Goal: Task Accomplishment & Management: Complete application form

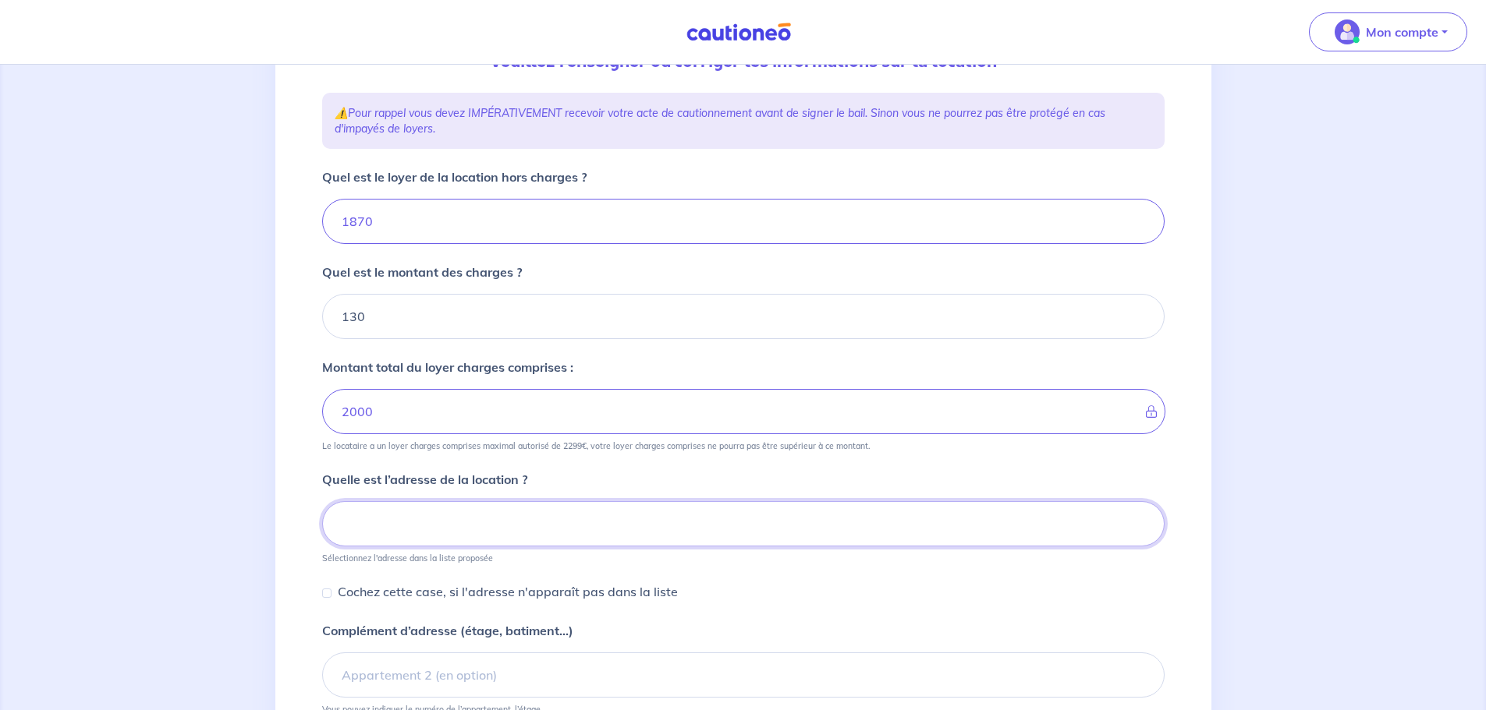
click at [447, 519] on input at bounding box center [743, 523] width 842 height 45
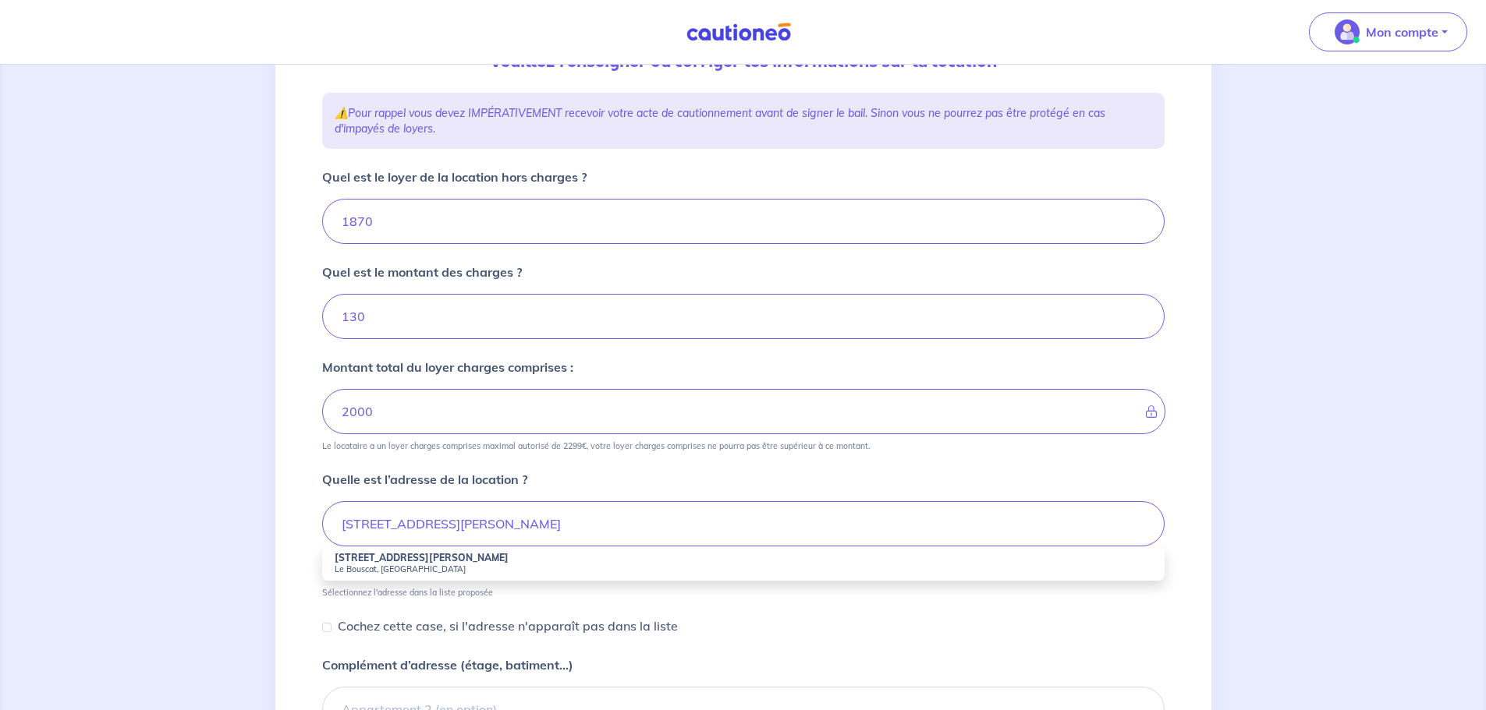
click at [428, 566] on small "Le Bouscat, [GEOGRAPHIC_DATA]" at bounding box center [743, 569] width 817 height 11
type input "[STREET_ADDRESS][PERSON_NAME]"
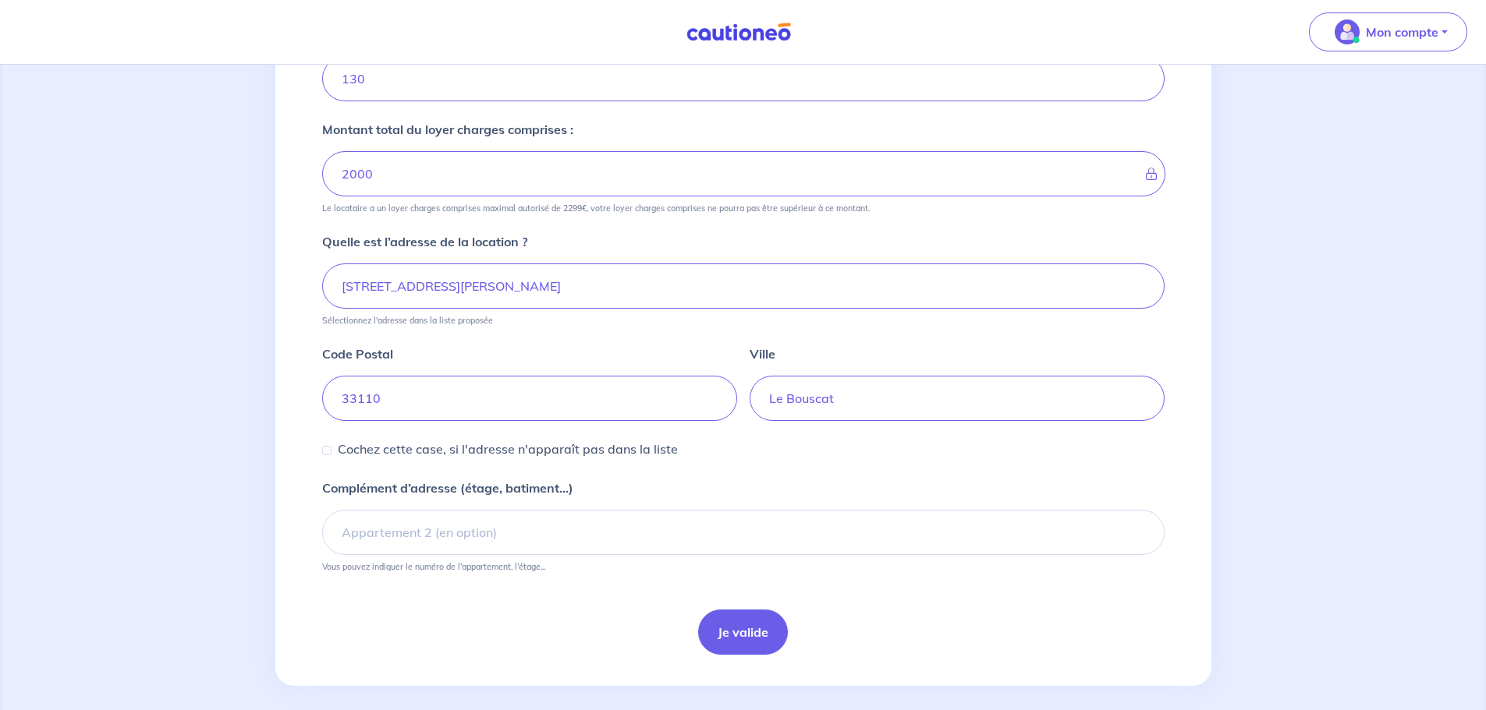
scroll to position [448, 0]
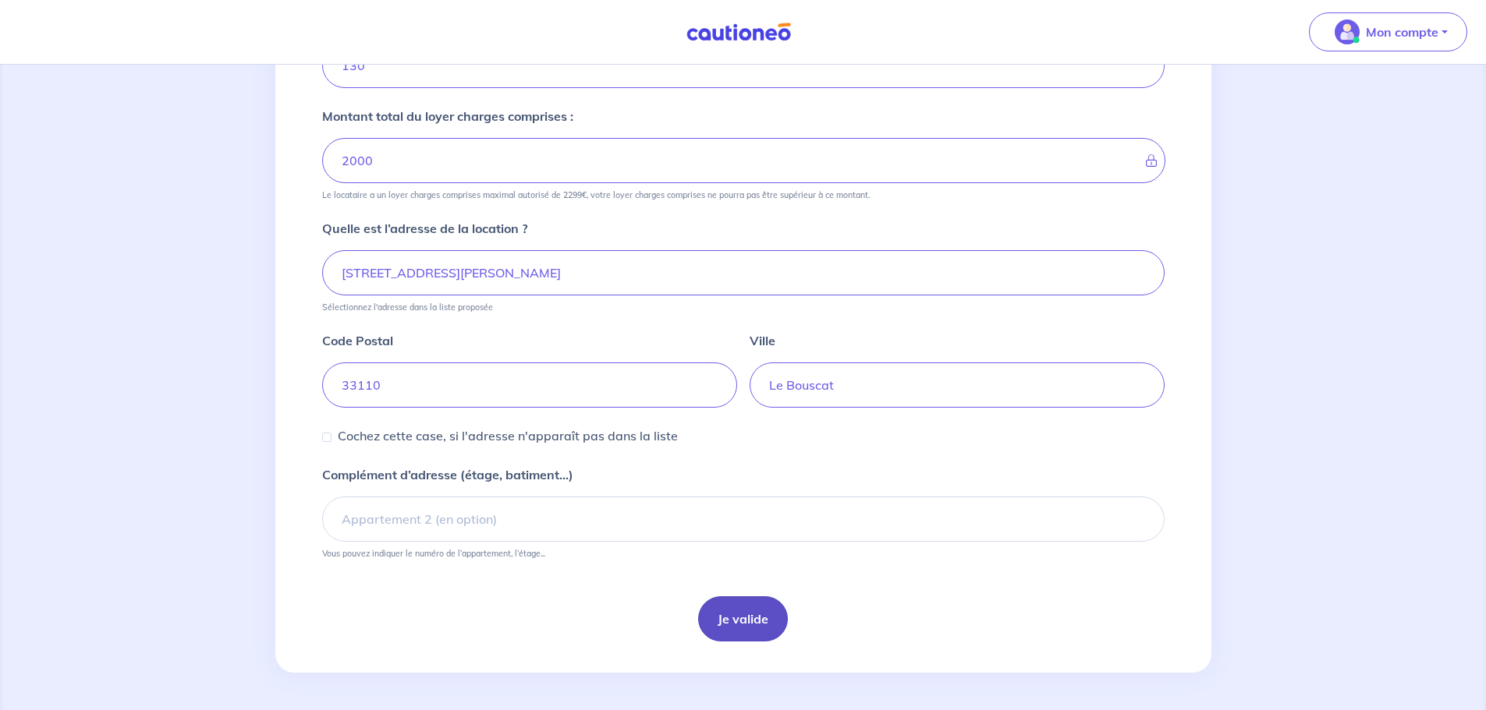
click at [722, 611] on button "Je valide" at bounding box center [743, 619] width 90 height 45
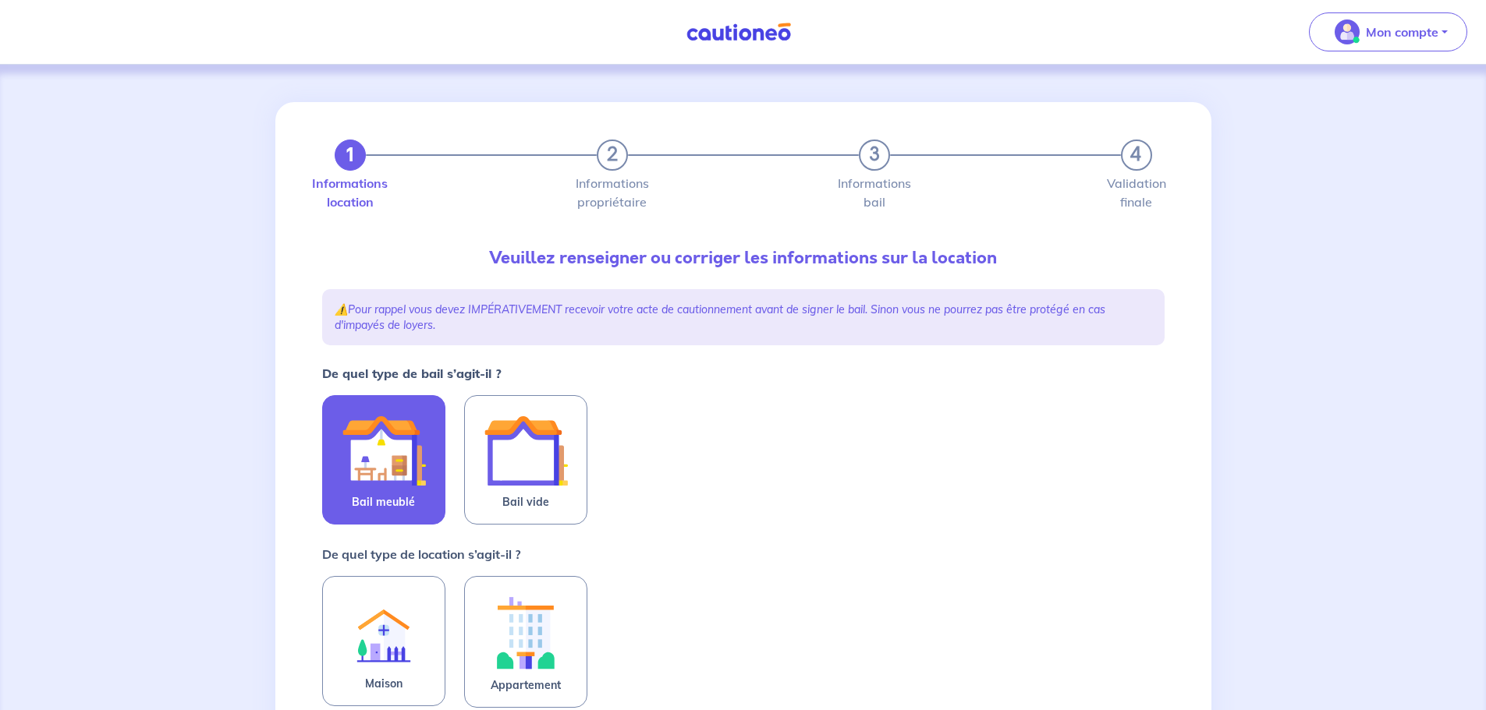
click at [391, 469] on img at bounding box center [384, 451] width 84 height 84
click at [0, 0] on input "Bail meublé" at bounding box center [0, 0] width 0 height 0
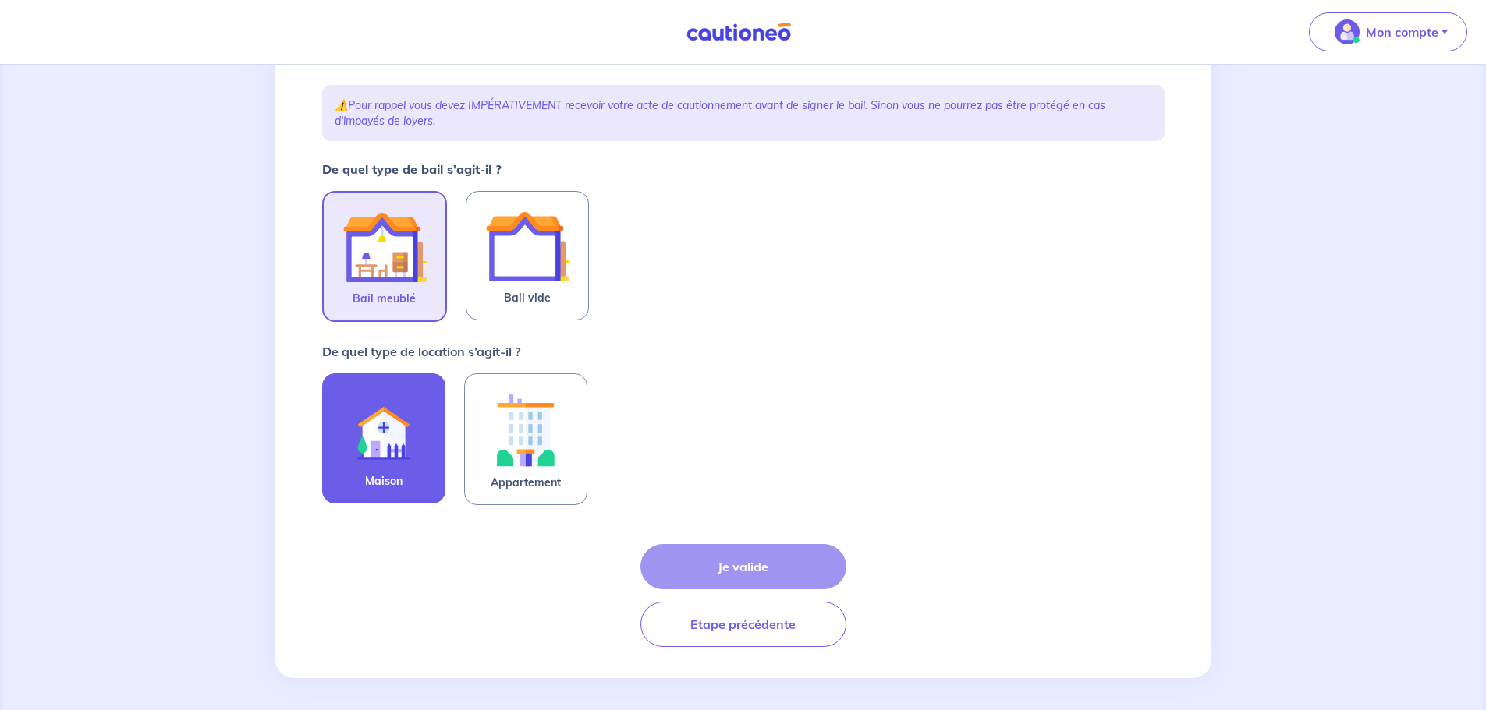
scroll to position [210, 0]
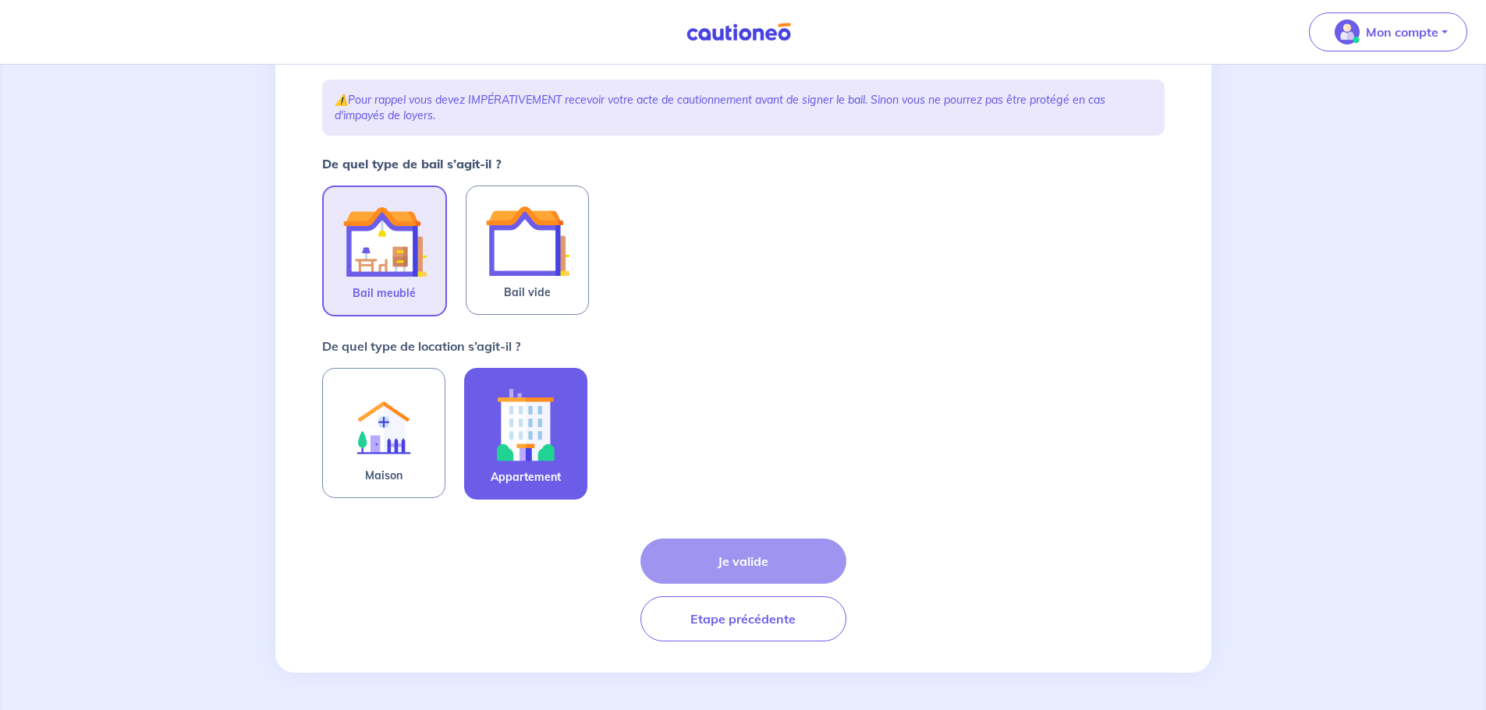
click at [506, 454] on img at bounding box center [526, 424] width 84 height 87
click at [0, 0] on input "Appartement" at bounding box center [0, 0] width 0 height 0
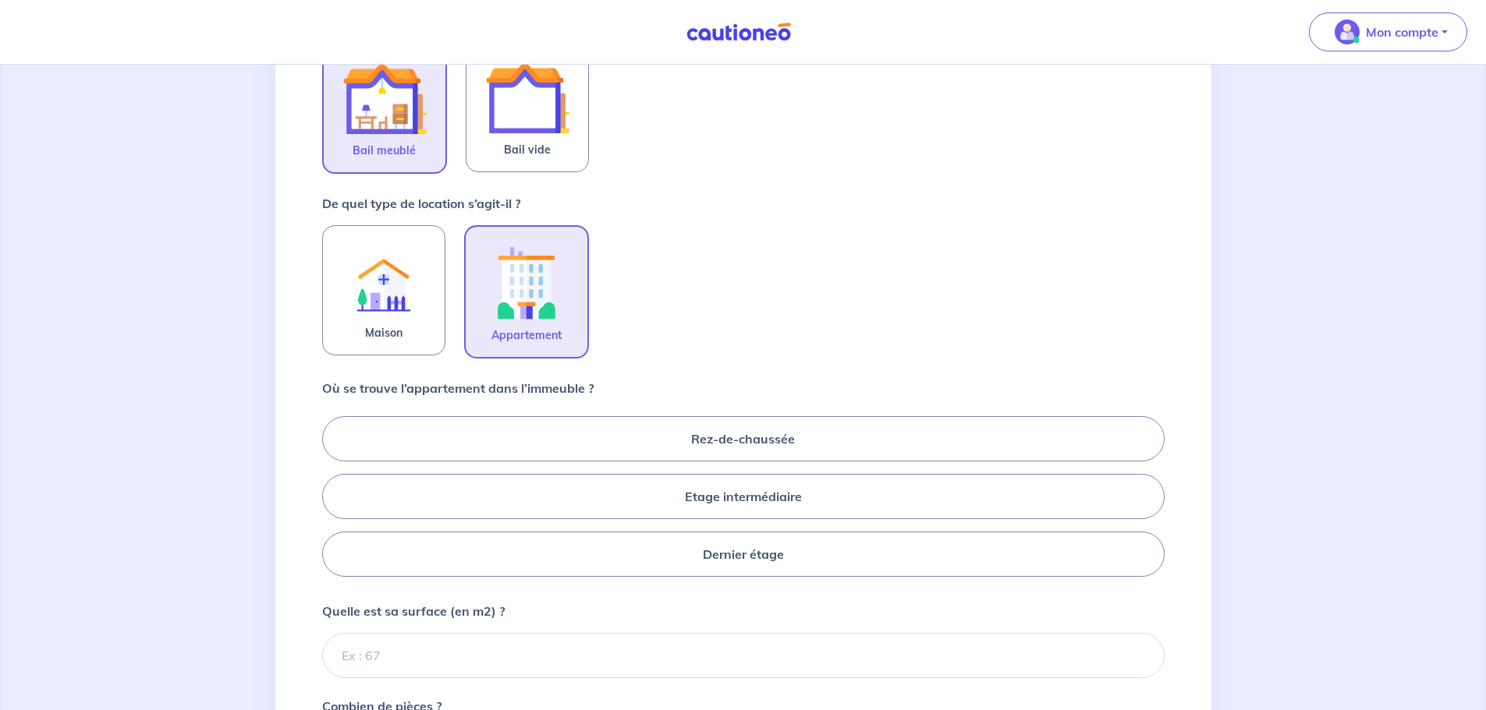
scroll to position [366, 0]
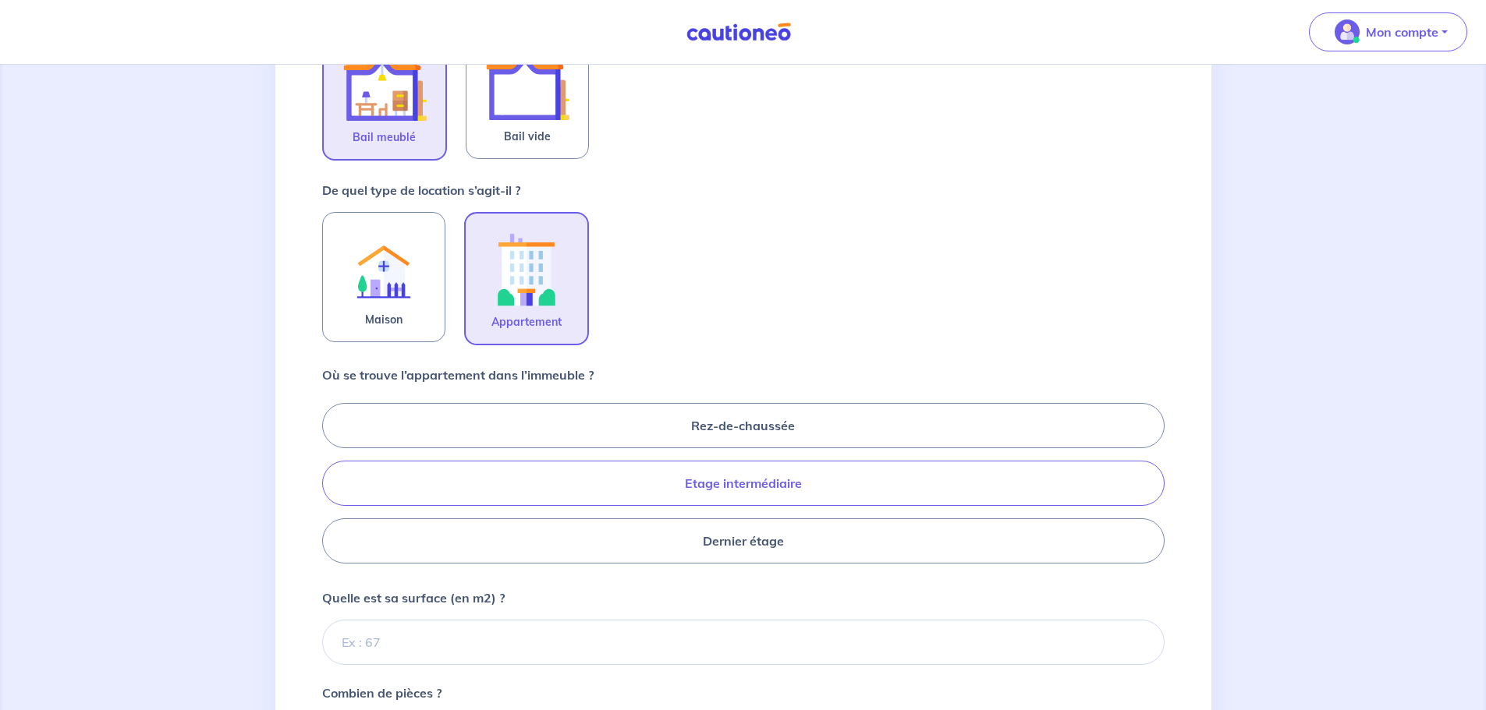
click at [753, 480] on label "Etage intermédiaire" at bounding box center [743, 483] width 842 height 45
click at [332, 480] on input "Etage intermédiaire" at bounding box center [327, 483] width 10 height 10
radio input "true"
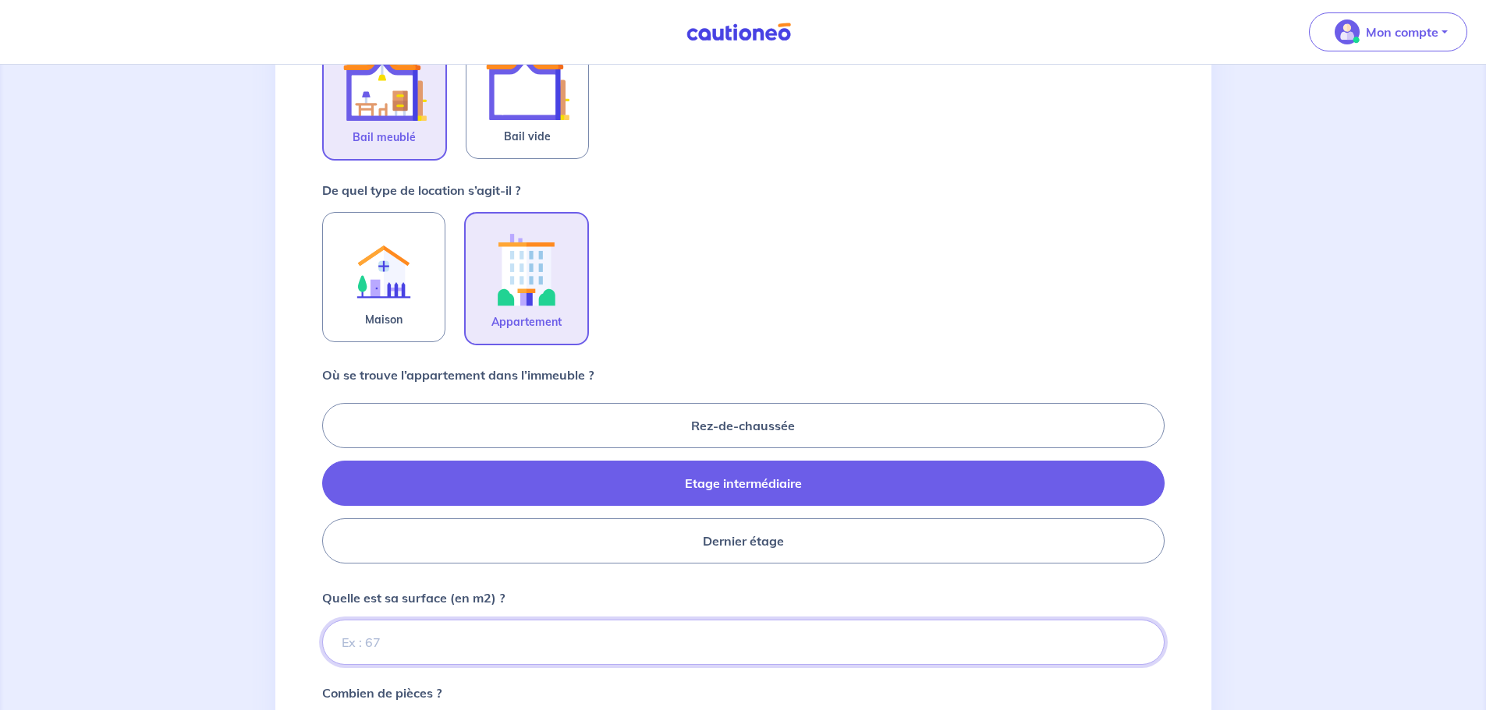
click at [391, 643] on input "Quelle est sa surface (en m2) ?" at bounding box center [743, 642] width 842 height 45
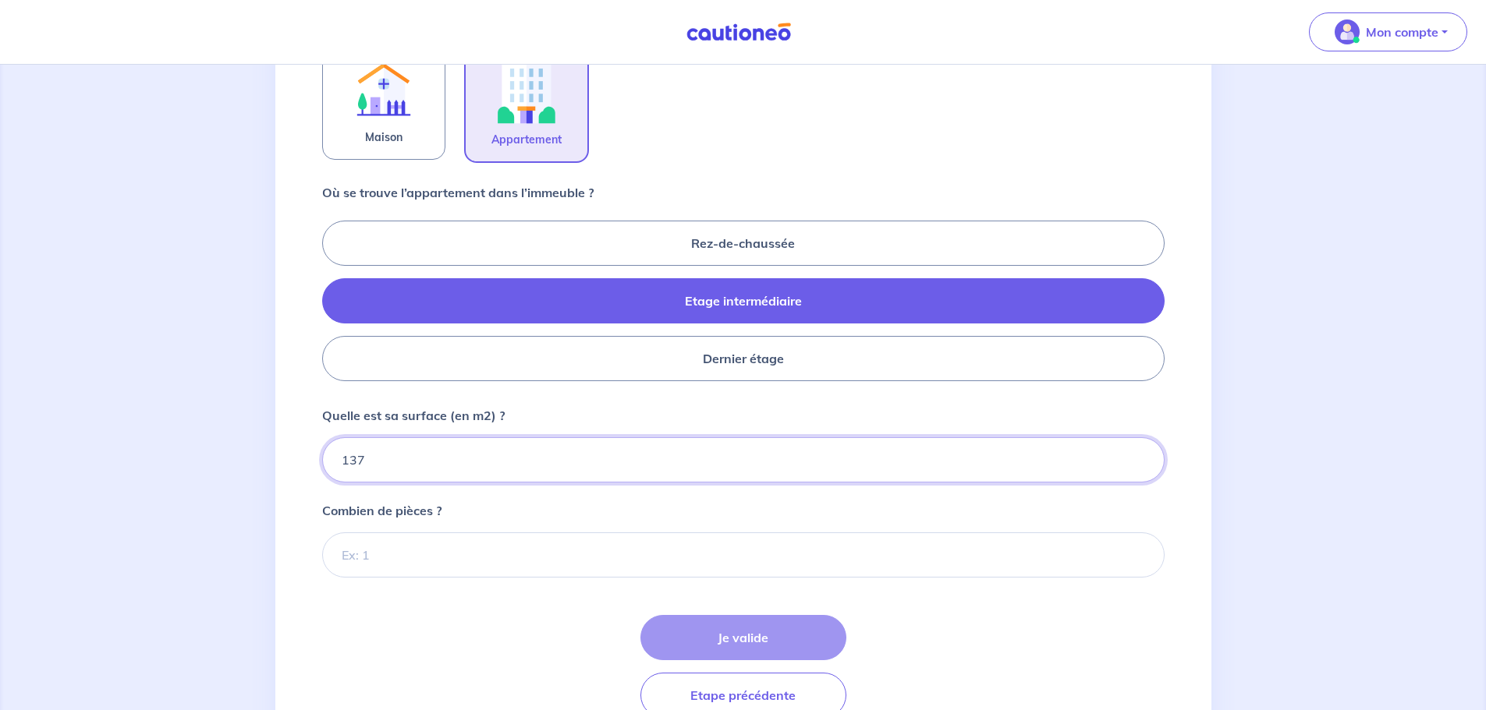
scroll to position [600, 0]
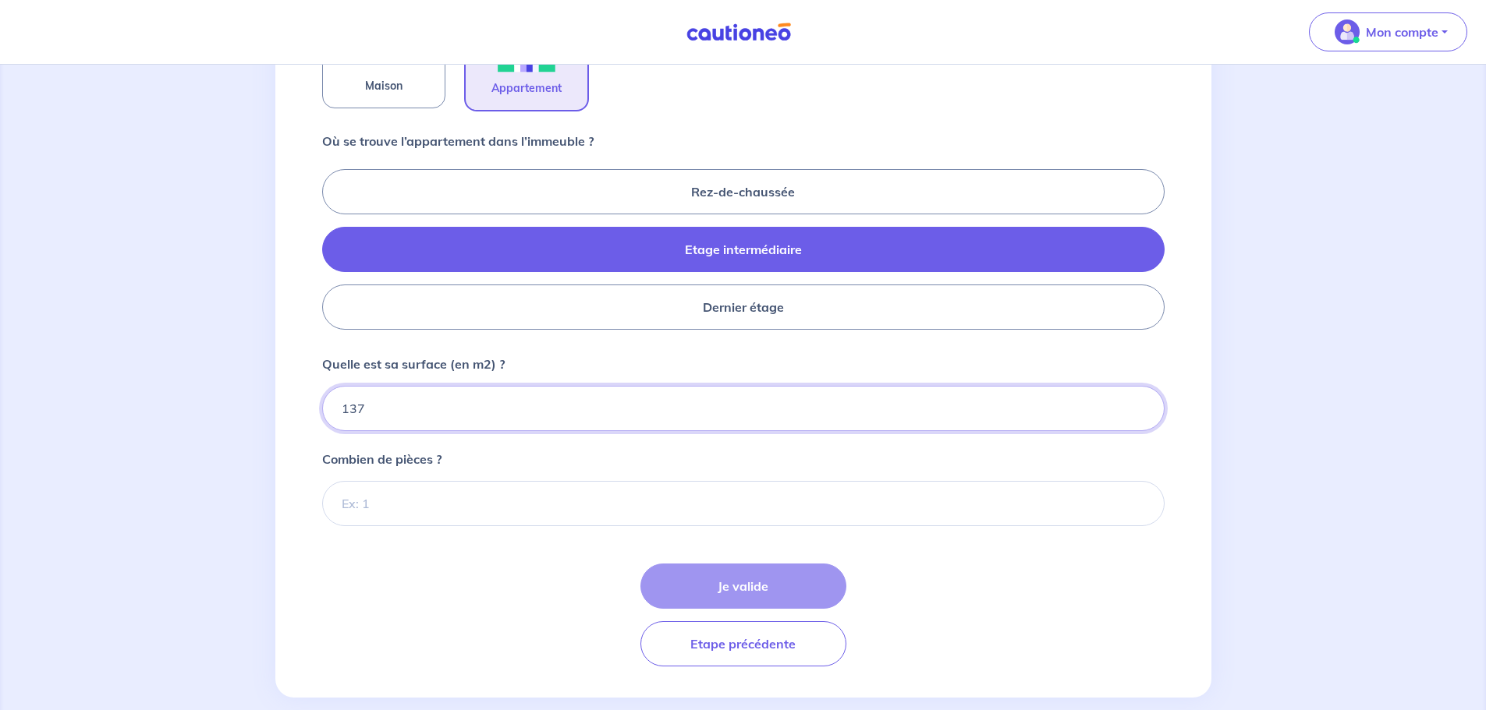
type input "137"
click at [395, 500] on input "Combien de pièces ?" at bounding box center [743, 503] width 842 height 45
type input "5"
click at [781, 581] on button "Je valide" at bounding box center [743, 586] width 206 height 45
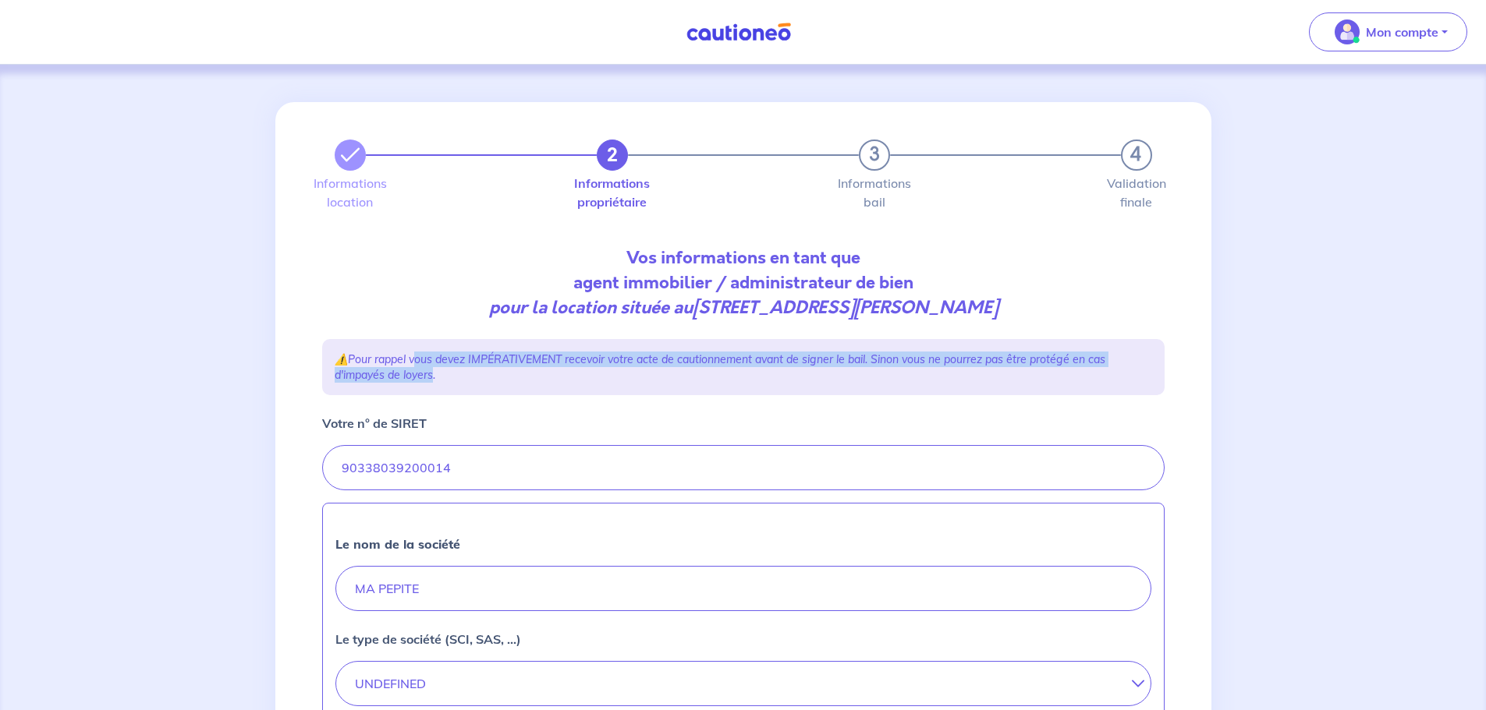
drag, startPoint x: 421, startPoint y: 360, endPoint x: 432, endPoint y: 384, distance: 26.5
click at [432, 384] on div "⚠️ Pour rappel vous devez IMPÉRATIVEMENT recevoir votre acte de cautionnement a…" at bounding box center [743, 367] width 842 height 56
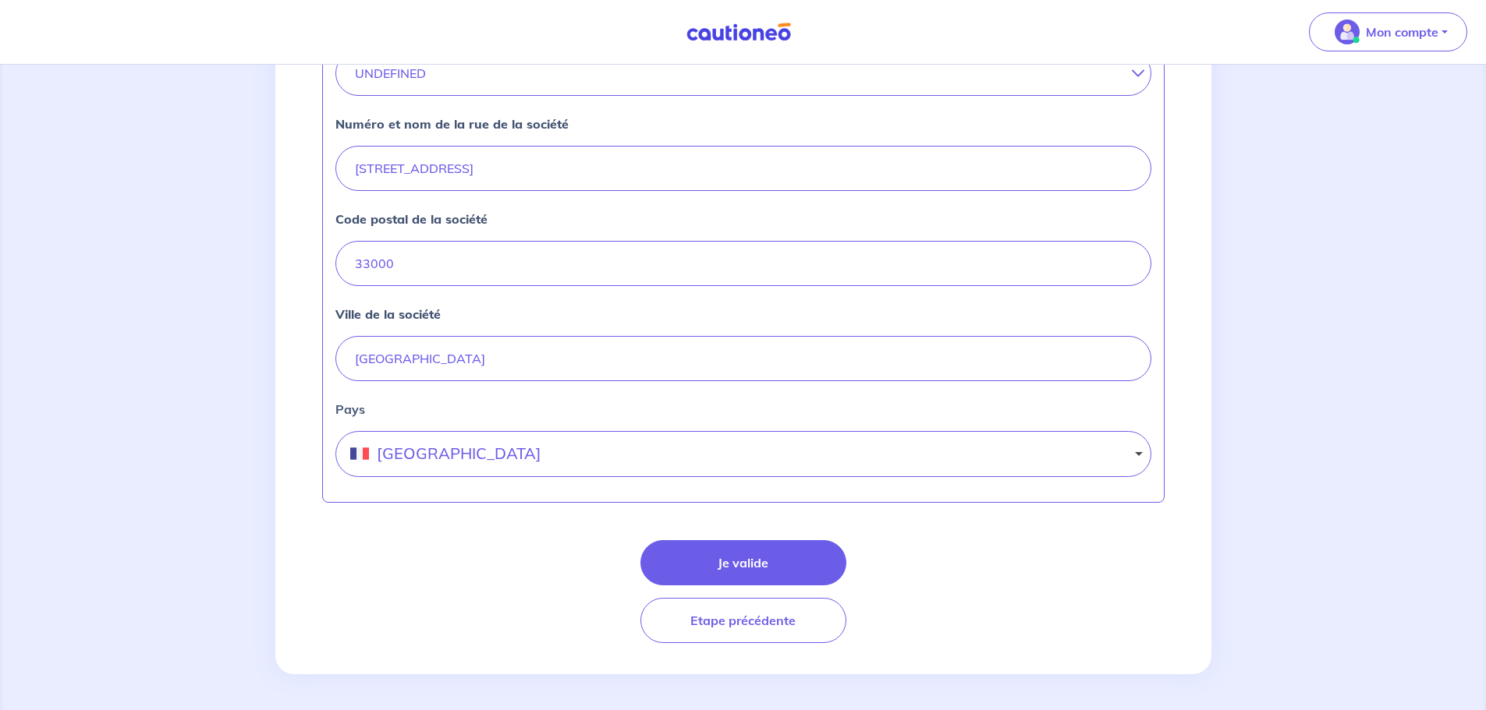
scroll to position [612, 0]
click at [705, 545] on button "Je valide" at bounding box center [743, 561] width 206 height 45
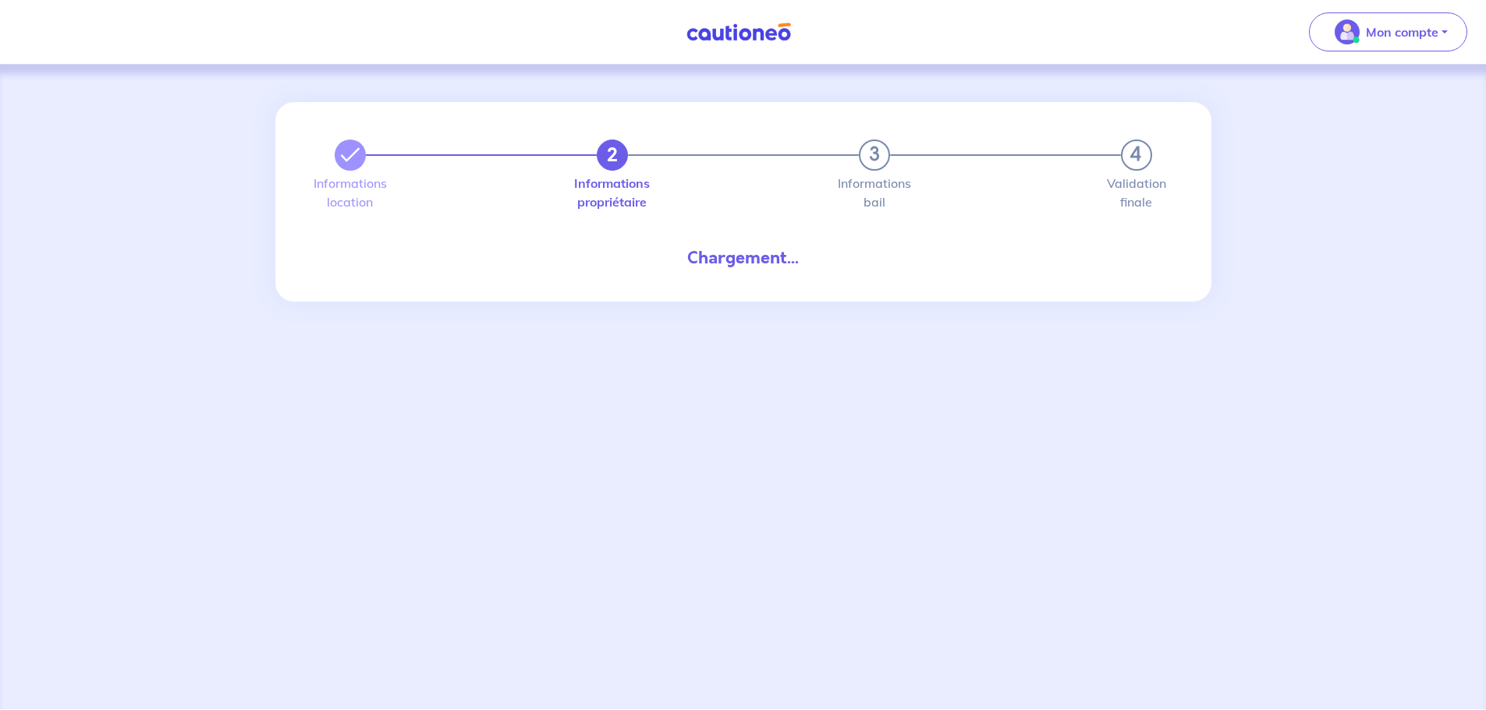
select select "FR"
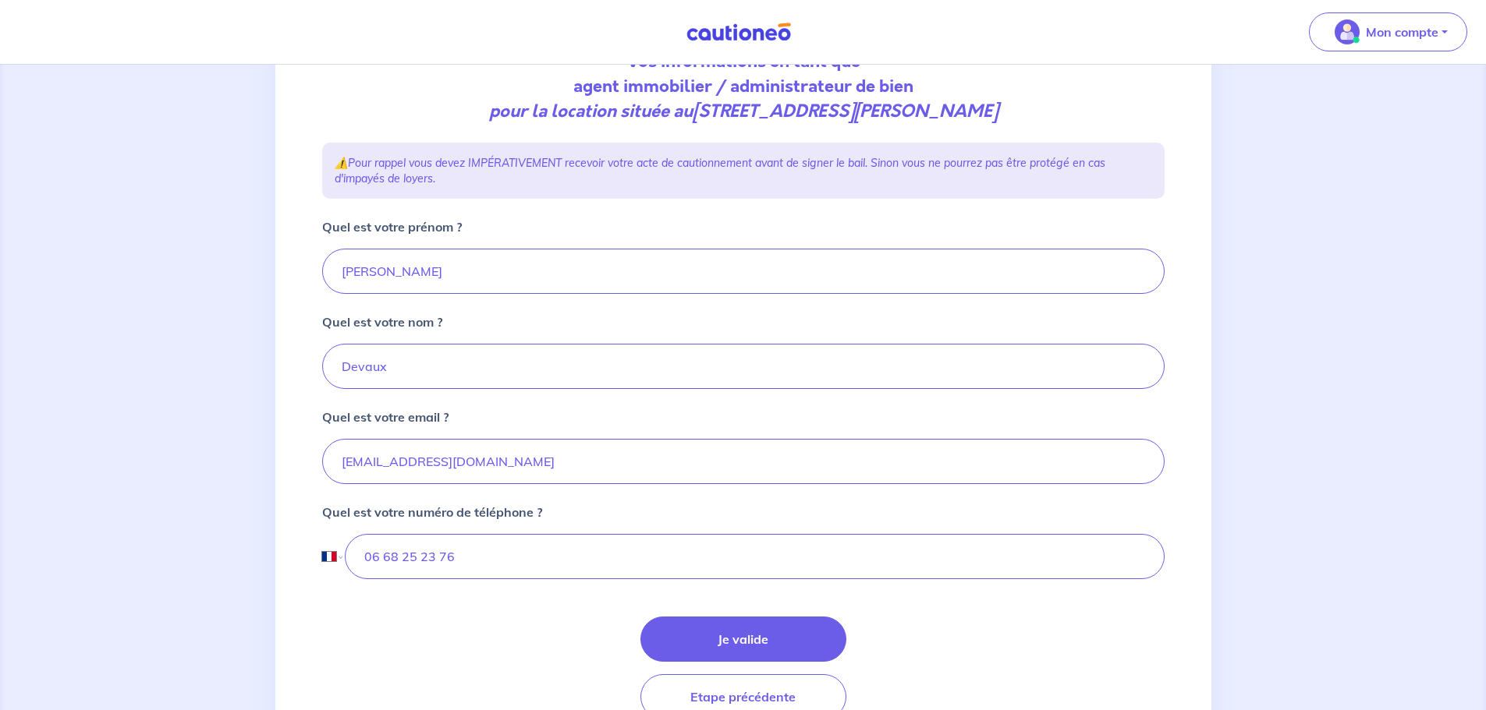
scroll to position [234, 0]
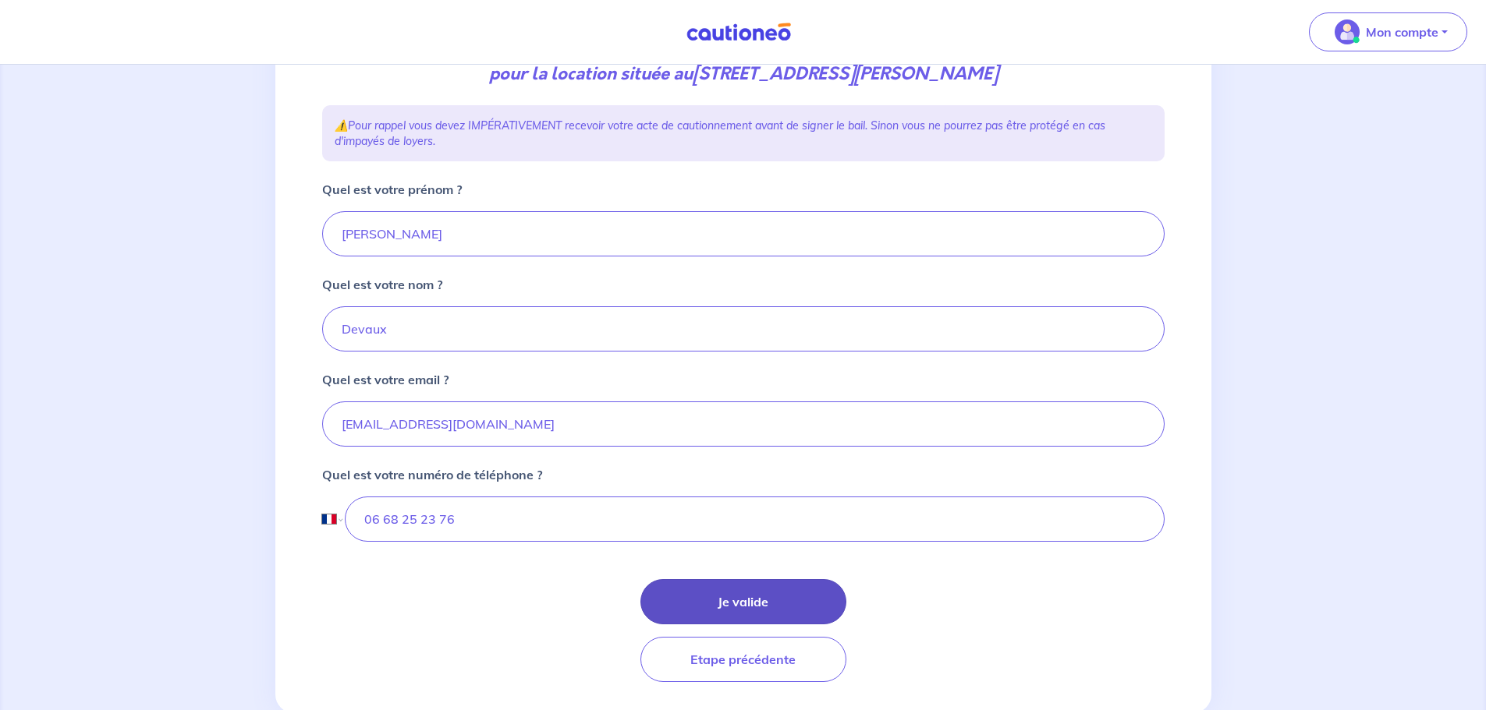
click at [750, 592] on button "Je valide" at bounding box center [743, 601] width 206 height 45
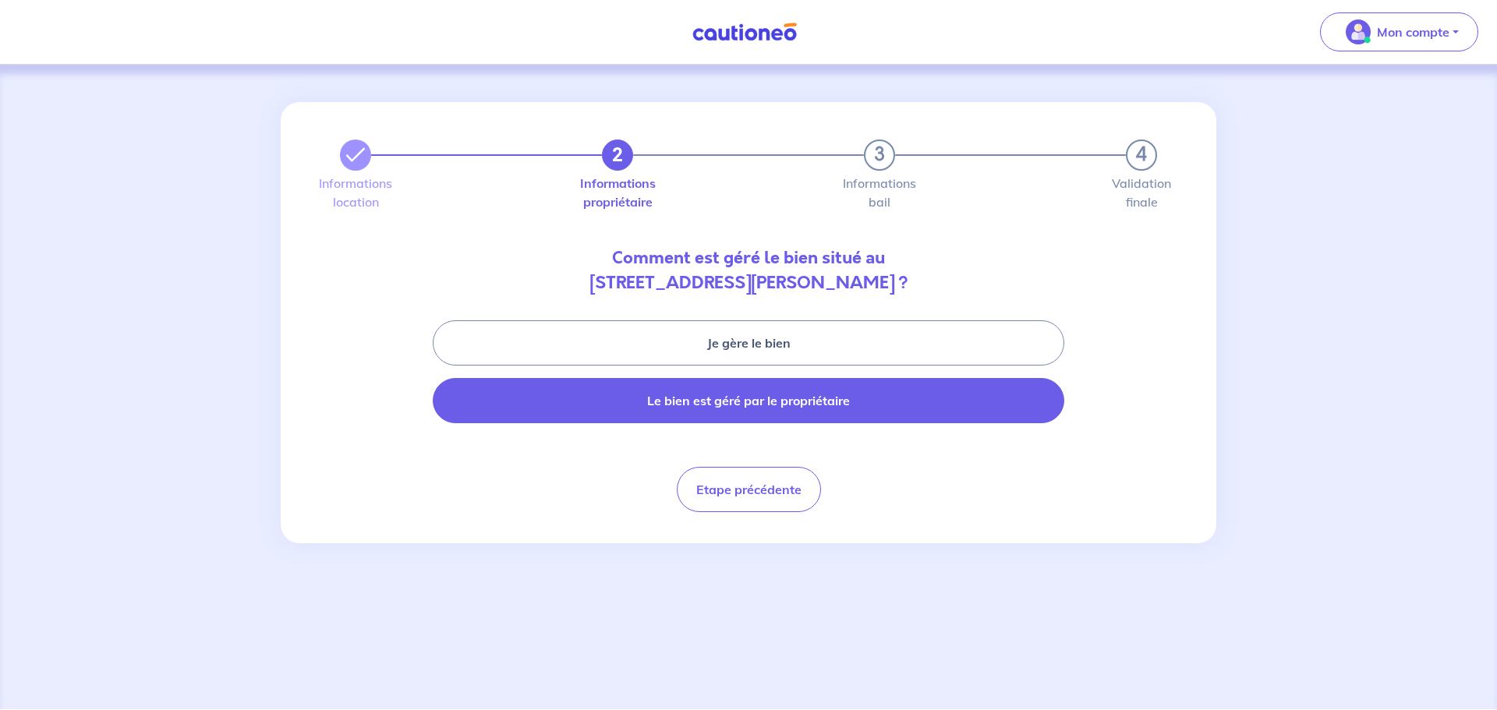
click at [719, 389] on button "Le bien est géré par le propriétaire" at bounding box center [749, 400] width 632 height 45
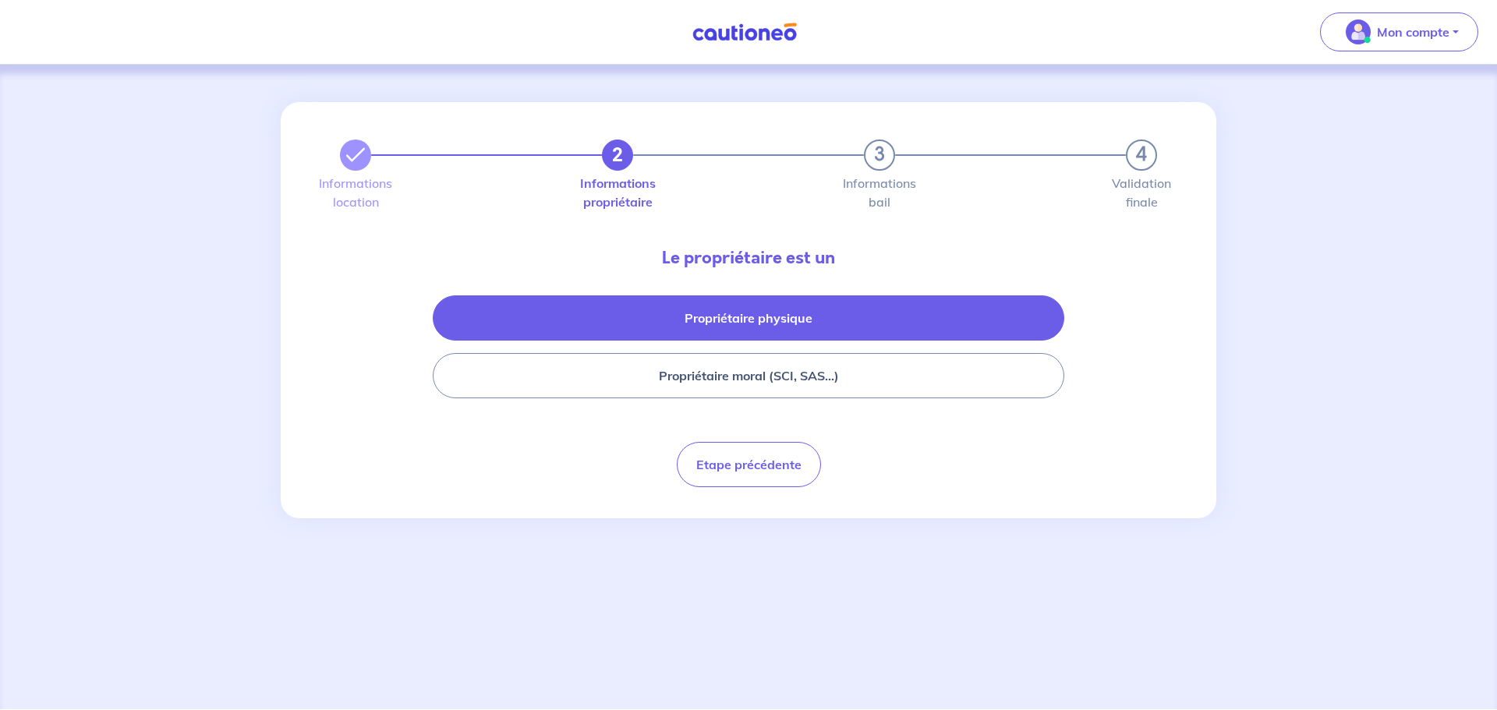
click at [703, 306] on button "Propriétaire physique" at bounding box center [749, 318] width 632 height 45
select select "FR"
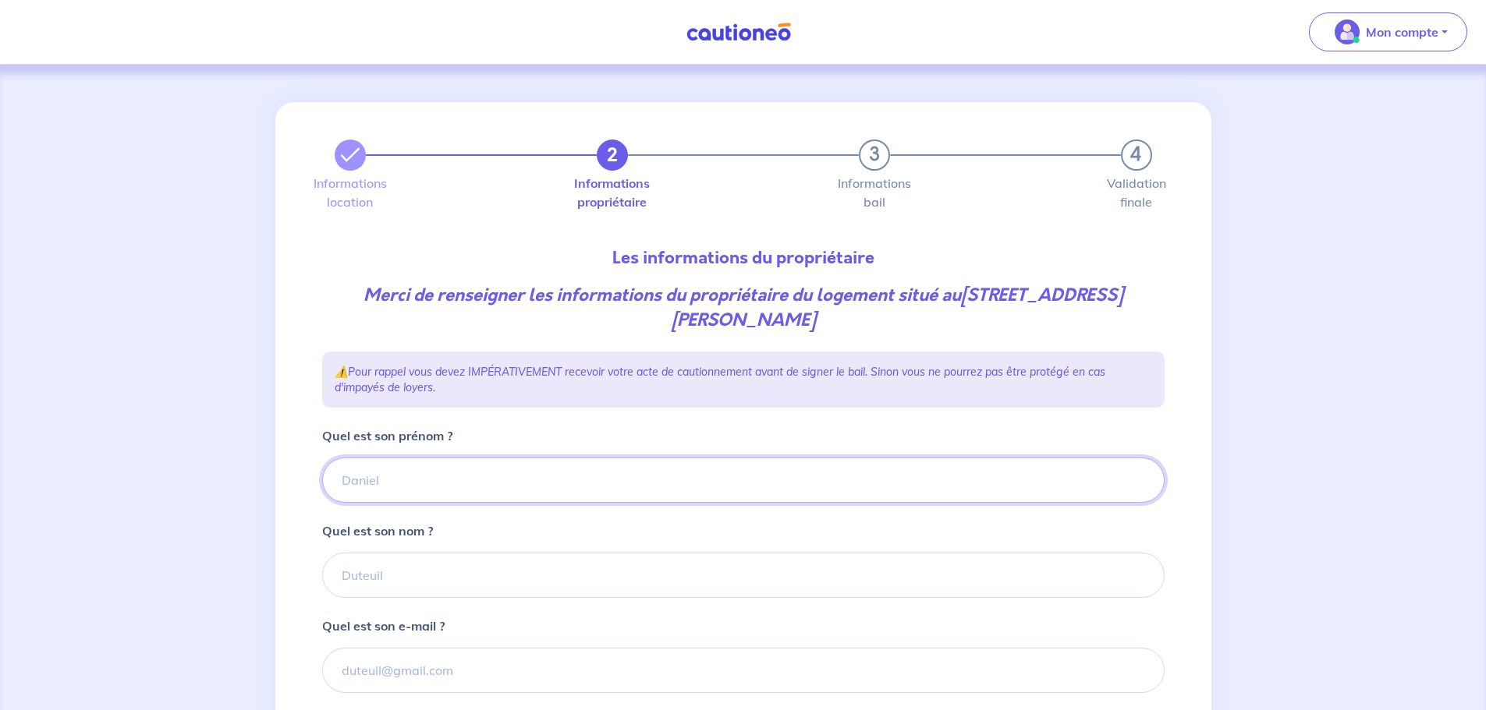
click at [401, 480] on input "Quel est son prénom ?" at bounding box center [743, 480] width 842 height 45
type input "[PERSON_NAME]"
type input "Sebileau"
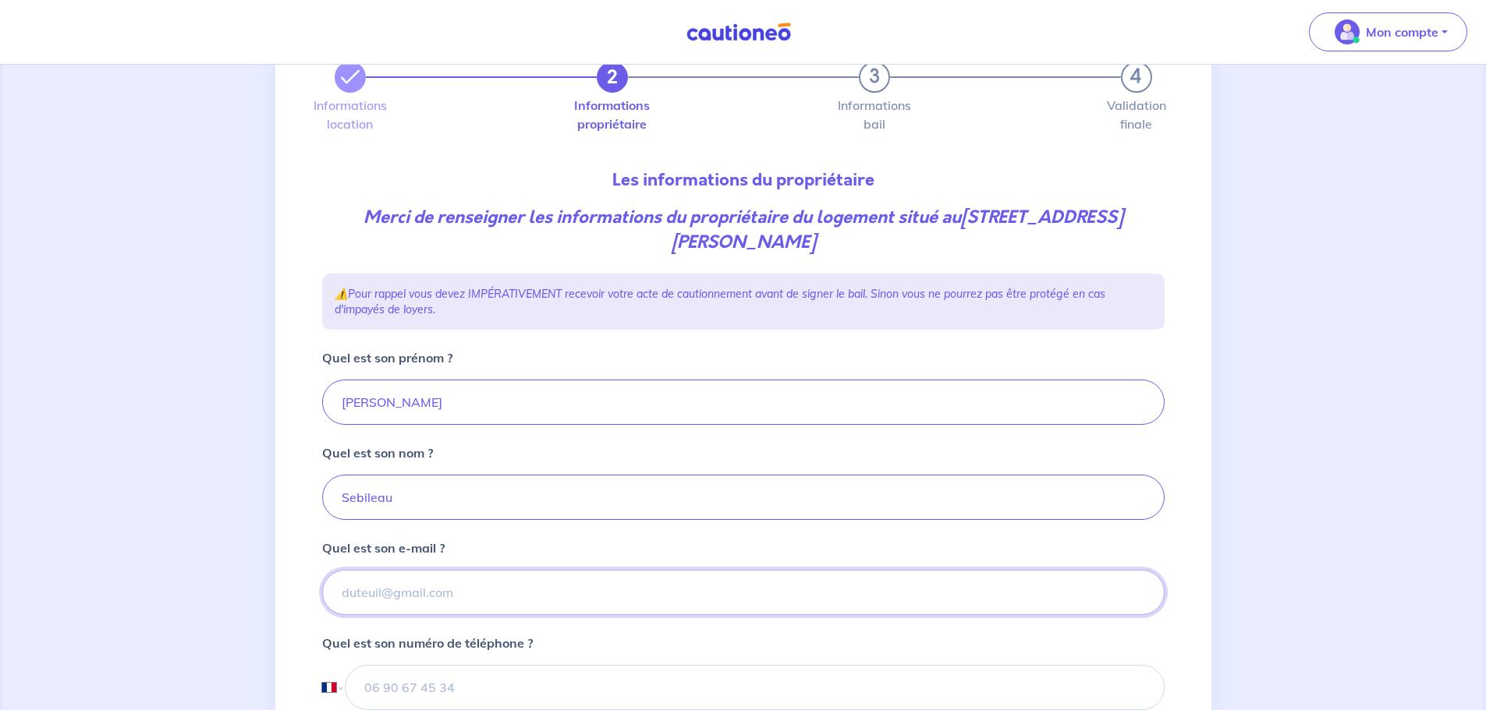
click at [384, 590] on input "Quel est son e-mail ?" at bounding box center [743, 592] width 842 height 45
paste input "'[PERSON_NAME]' <[PERSON_NAME][EMAIL_ADDRESS][DOMAIN_NAME]>"
drag, startPoint x: 460, startPoint y: 594, endPoint x: 287, endPoint y: 587, distance: 173.3
click at [287, 587] on div "2 3 4 Informations location Informations propriétaire Informations bail Validat…" at bounding box center [743, 548] width 936 height 1048
click at [513, 583] on input "[PERSON_NAME][EMAIL_ADDRESS][DOMAIN_NAME]>" at bounding box center [743, 592] width 842 height 45
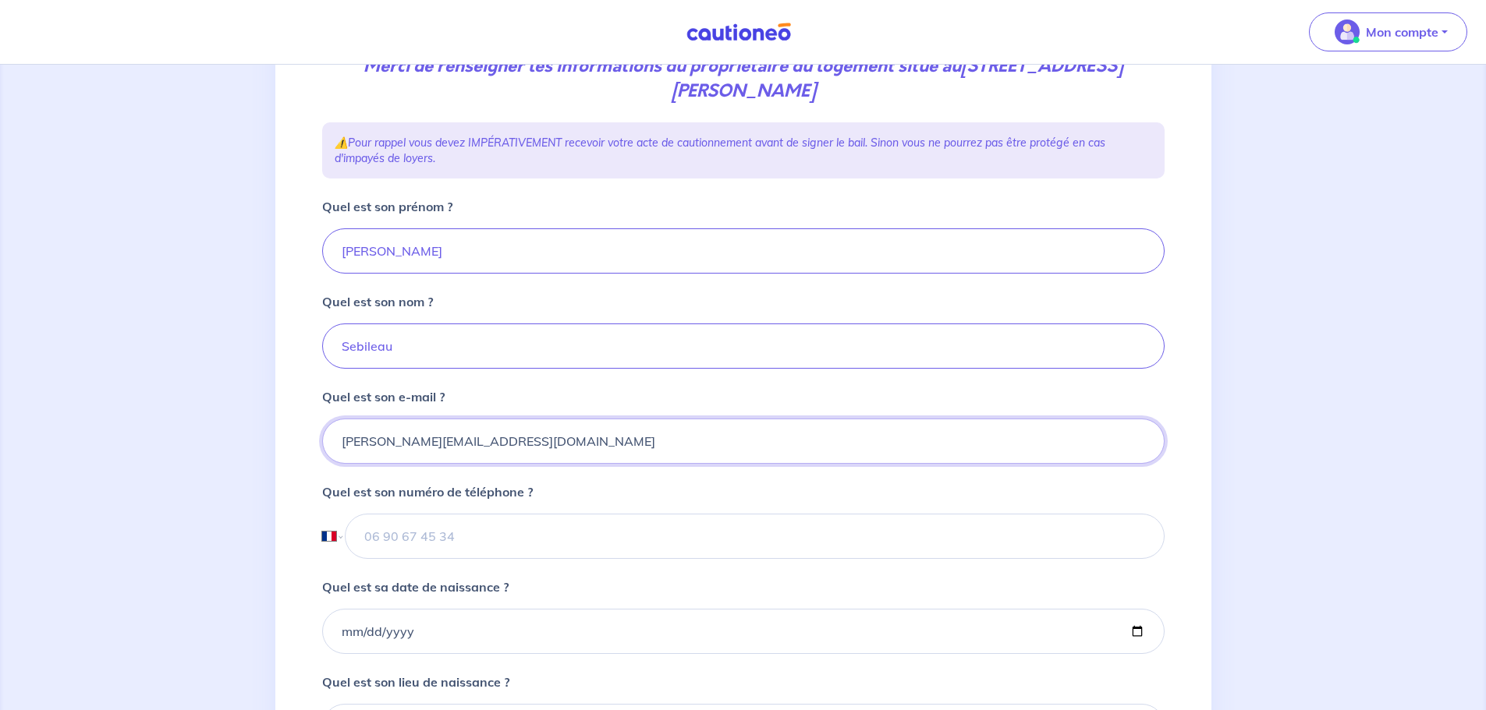
scroll to position [234, 0]
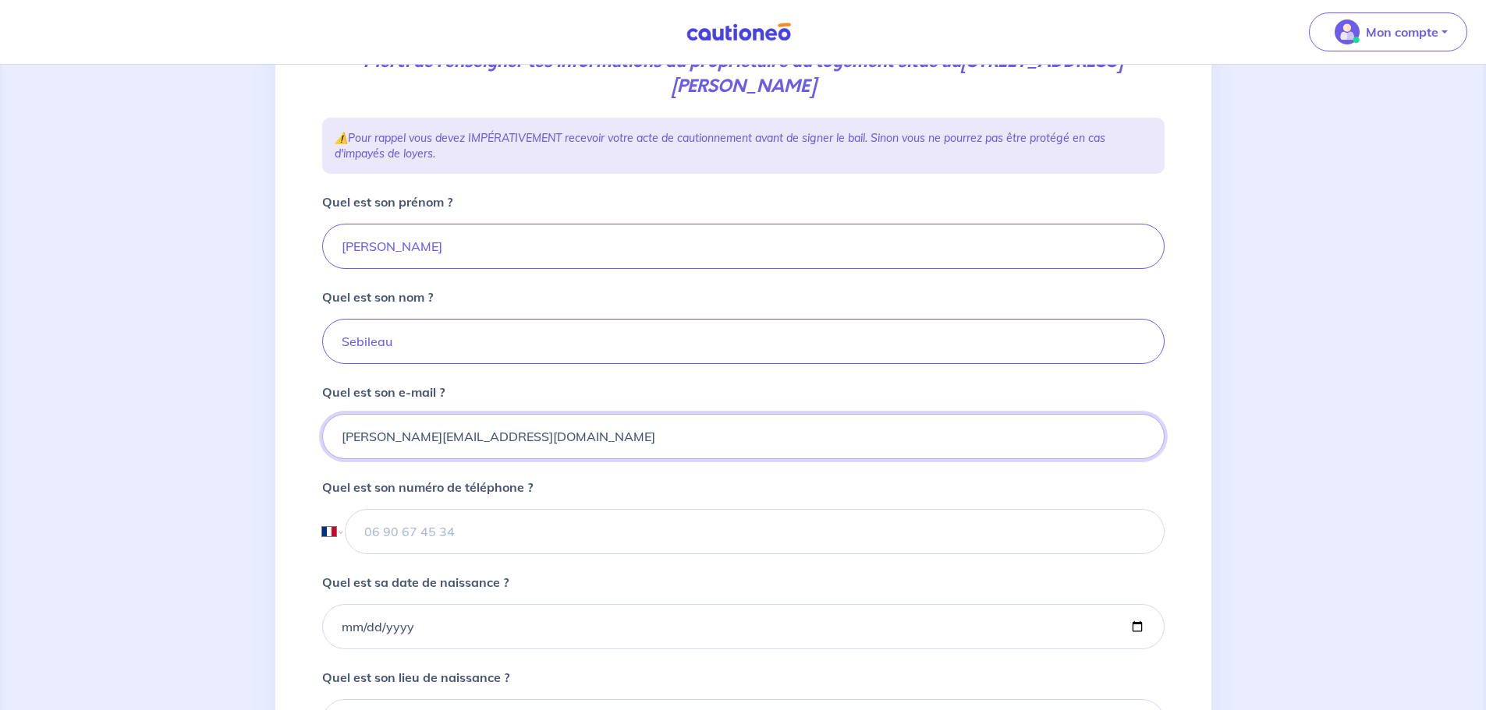
type input "[PERSON_NAME][EMAIL_ADDRESS][DOMAIN_NAME]"
click at [399, 541] on input "tel" at bounding box center [754, 531] width 819 height 45
type input "06 74 97 53 38"
click at [353, 625] on input "Quel est sa date de naissance ?" at bounding box center [743, 626] width 842 height 45
click at [442, 630] on input "Quel est sa date de naissance ?" at bounding box center [743, 626] width 842 height 45
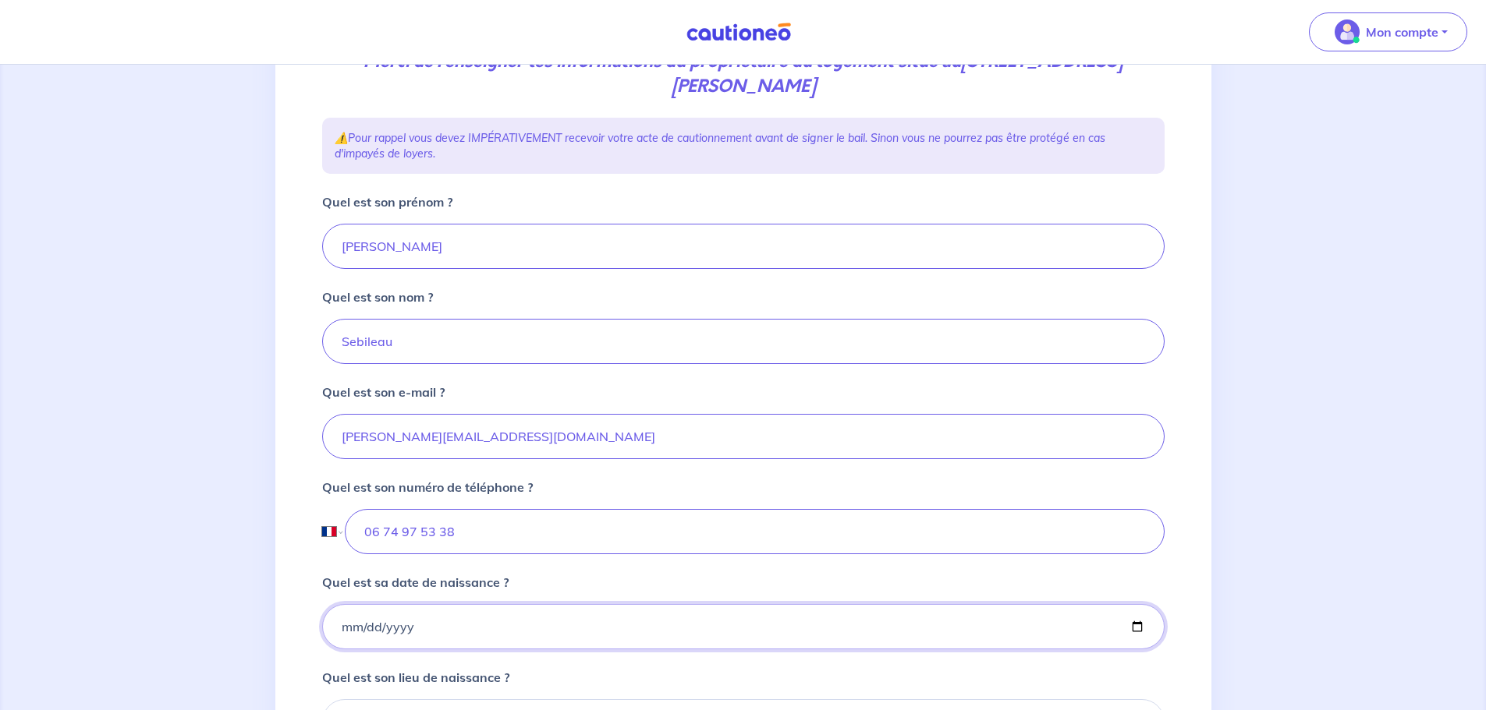
click at [428, 629] on input "Quel est sa date de naissance ?" at bounding box center [743, 626] width 842 height 45
click at [357, 631] on input "Quel est sa date de naissance ?" at bounding box center [743, 626] width 842 height 45
click at [340, 626] on input "Quel est sa date de naissance ?" at bounding box center [743, 626] width 842 height 45
click at [344, 626] on input "Quel est sa date de naissance ?" at bounding box center [743, 626] width 842 height 45
type input "[DATE]"
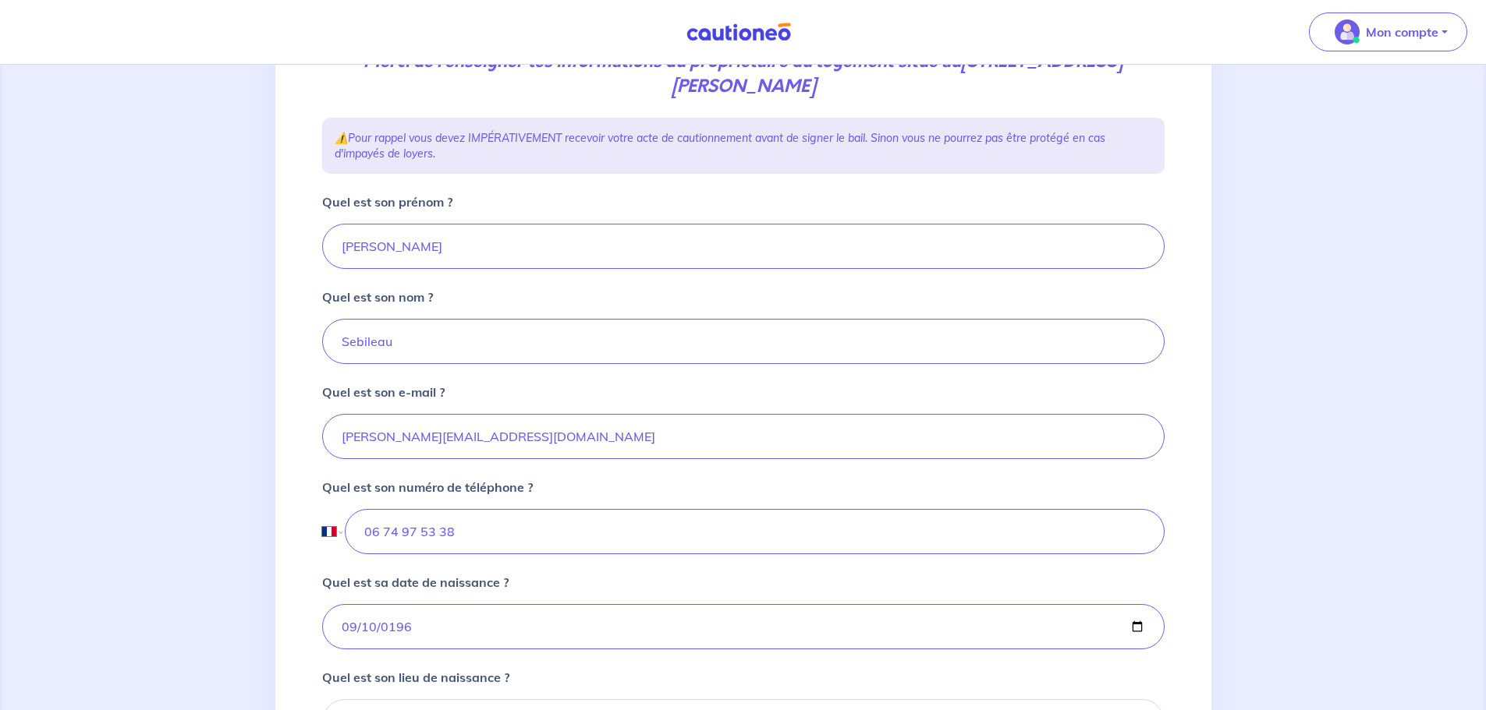
click at [284, 604] on div "2 3 4 Informations location Informations propriétaire Informations bail Validat…" at bounding box center [743, 392] width 936 height 1048
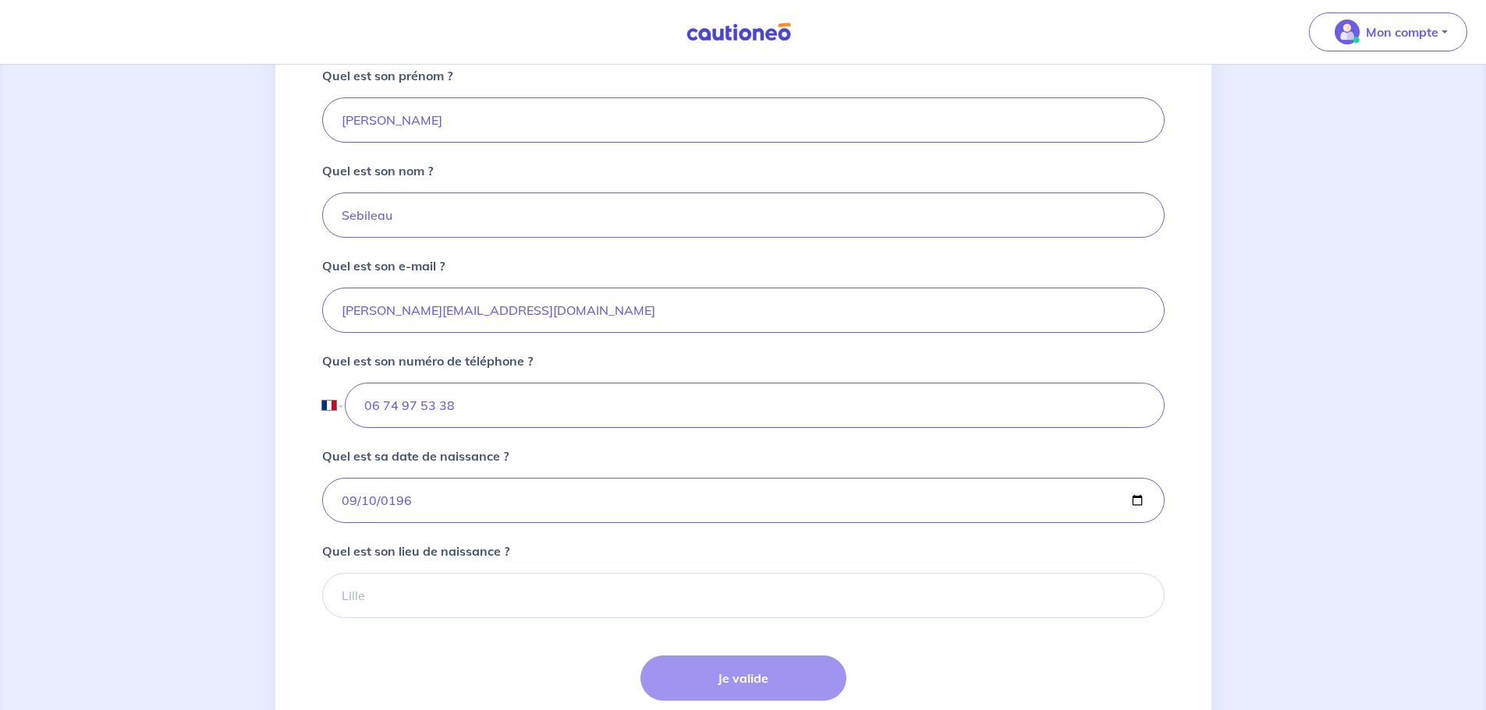
scroll to position [390, 0]
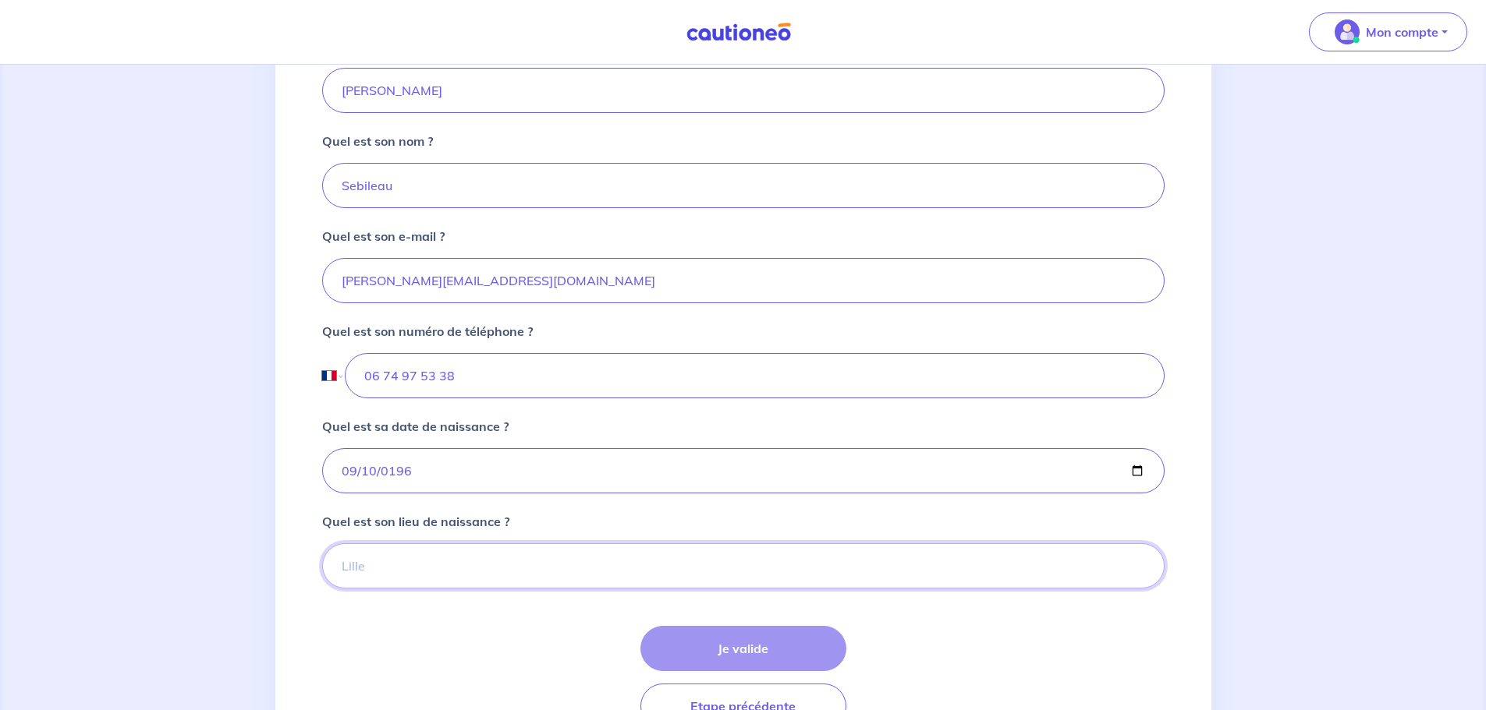
click at [489, 553] on input "Quel est son lieu de naissance ?" at bounding box center [743, 566] width 842 height 45
type input "[GEOGRAPHIC_DATA]"
click at [756, 654] on button "Je valide" at bounding box center [743, 648] width 206 height 45
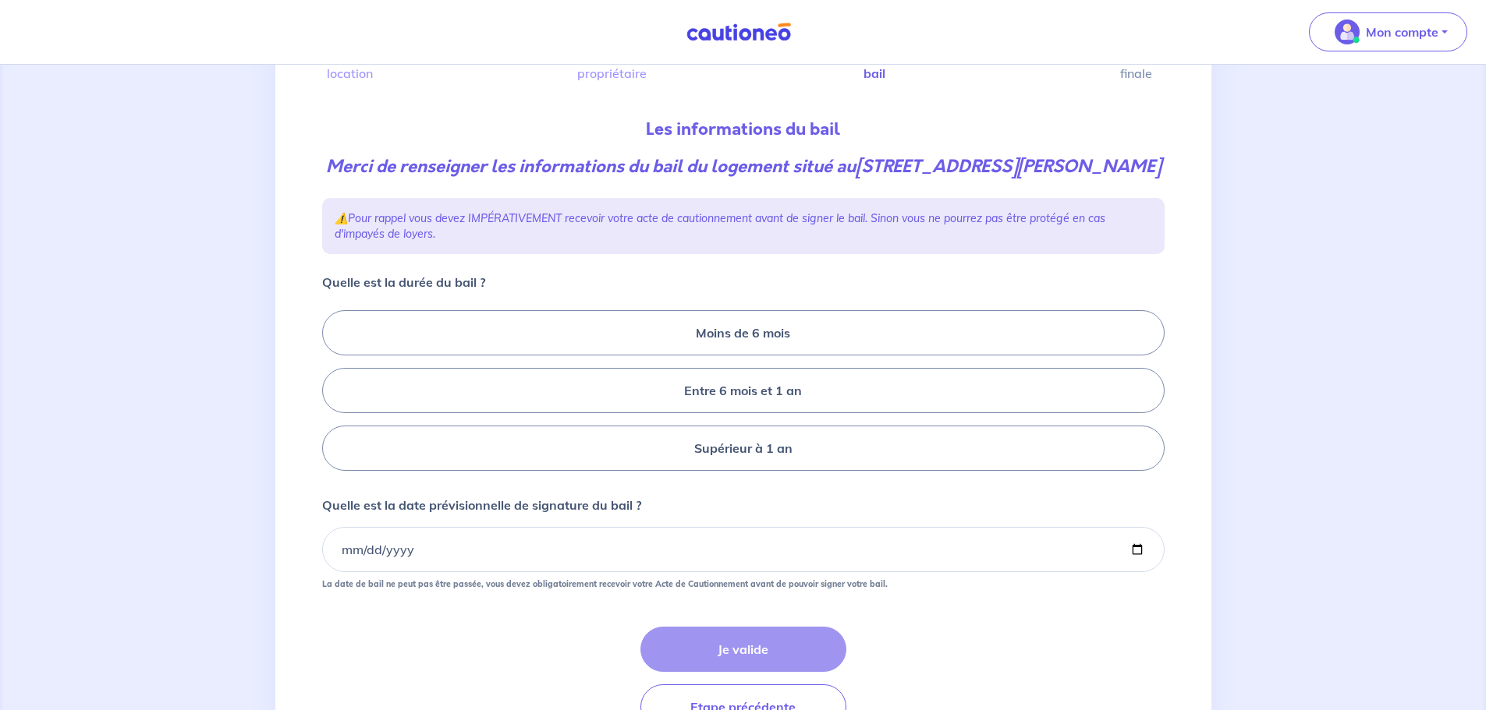
scroll to position [156, 0]
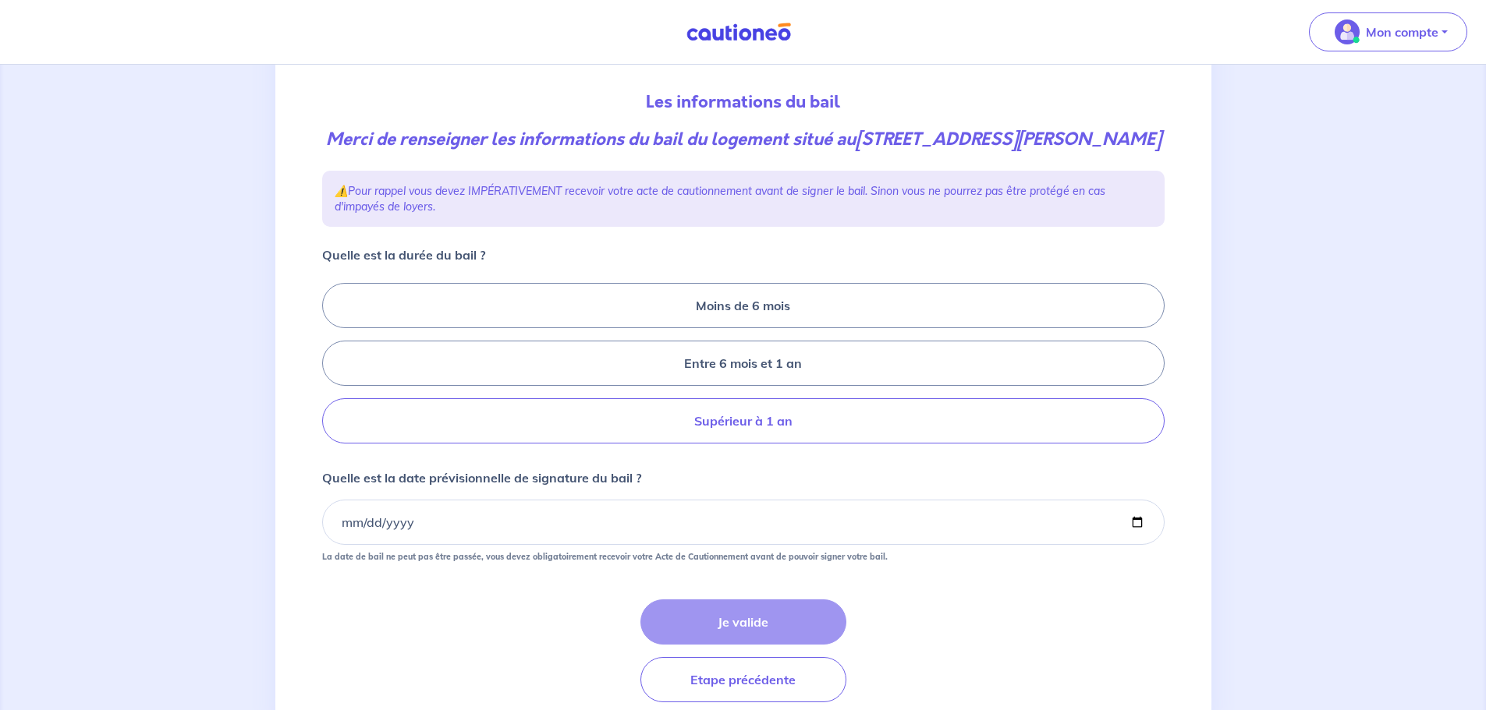
click at [743, 444] on label "Supérieur à 1 an" at bounding box center [743, 421] width 842 height 45
click at [332, 369] on input "Supérieur à 1 an" at bounding box center [327, 364] width 10 height 10
radio input "true"
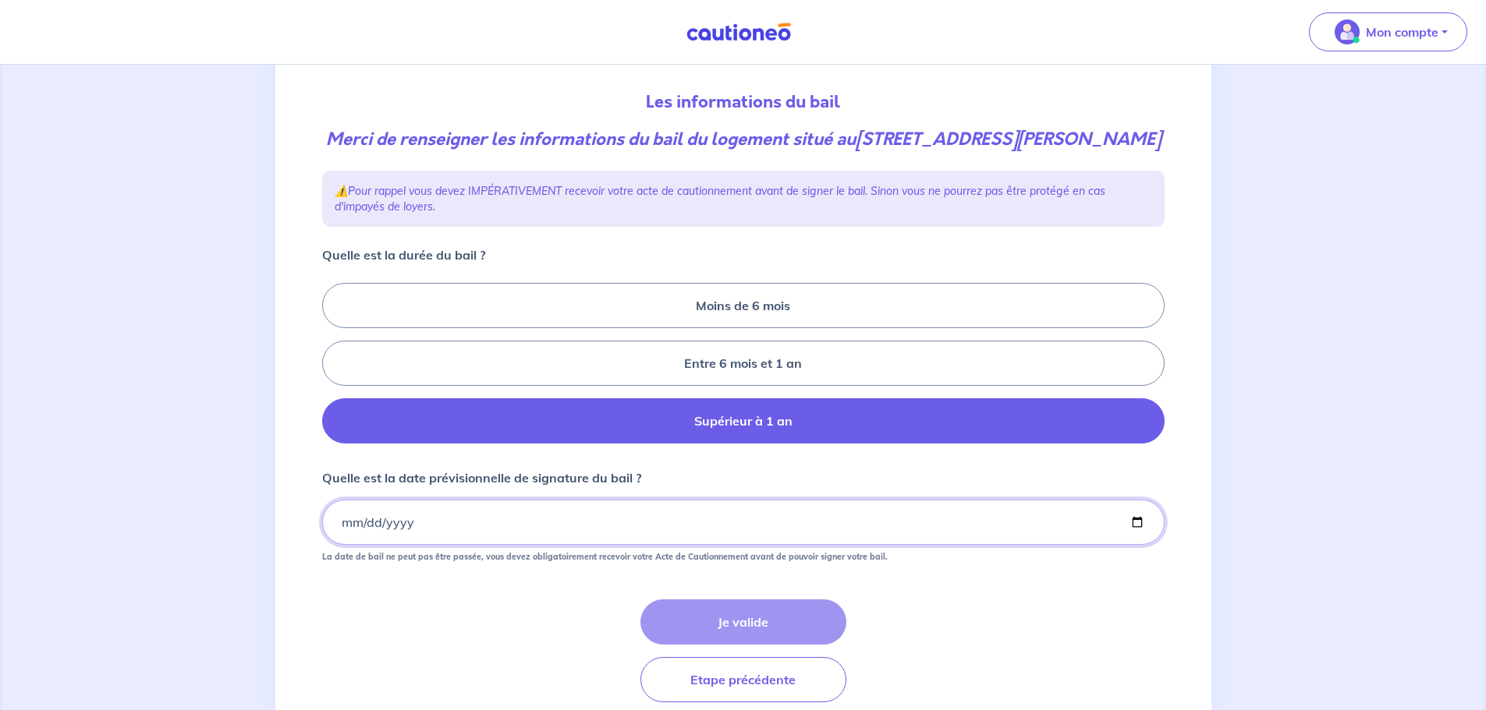
click at [341, 545] on input "Quelle est la date prévisionnelle de signature du bail ?" at bounding box center [743, 522] width 842 height 45
click at [409, 545] on input "Quelle est la date prévisionnelle de signature du bail ?" at bounding box center [743, 522] width 842 height 45
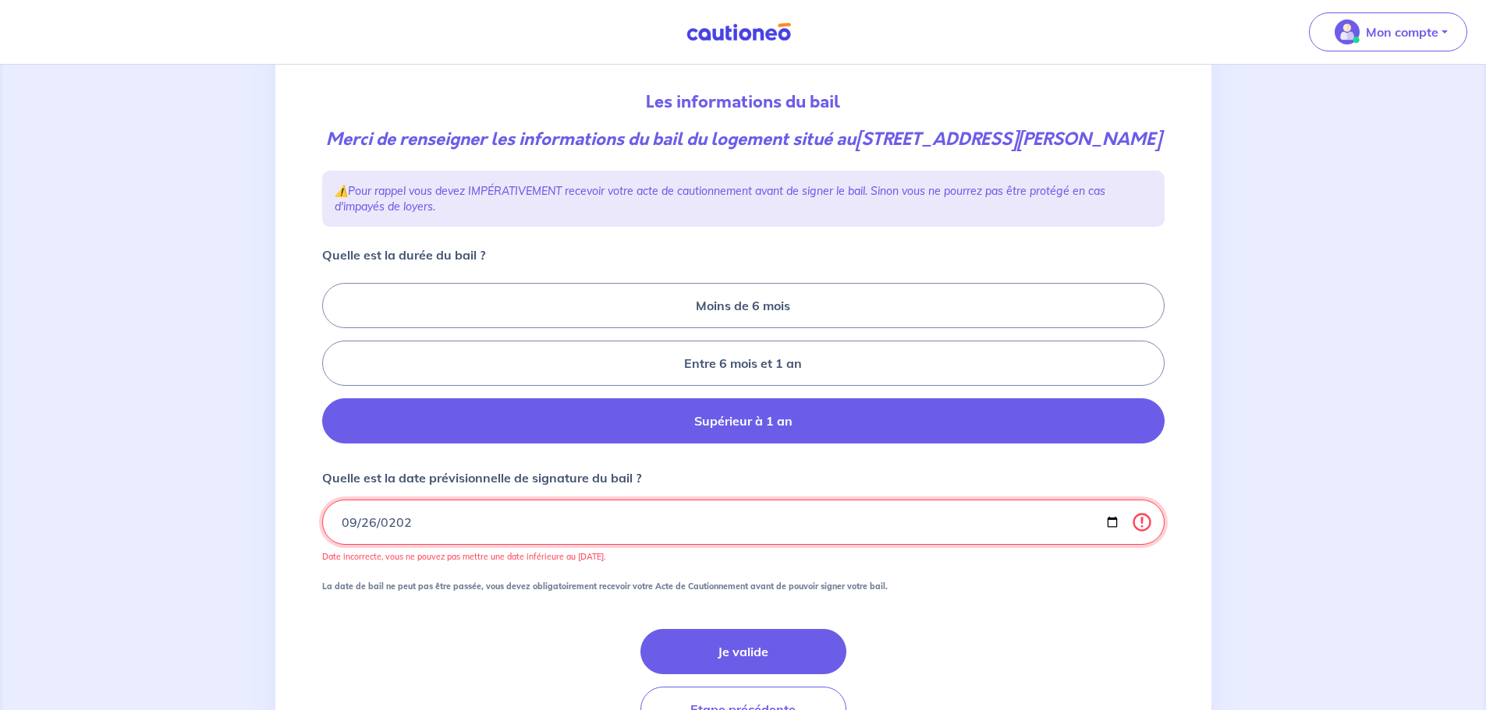
type input "[DATE]"
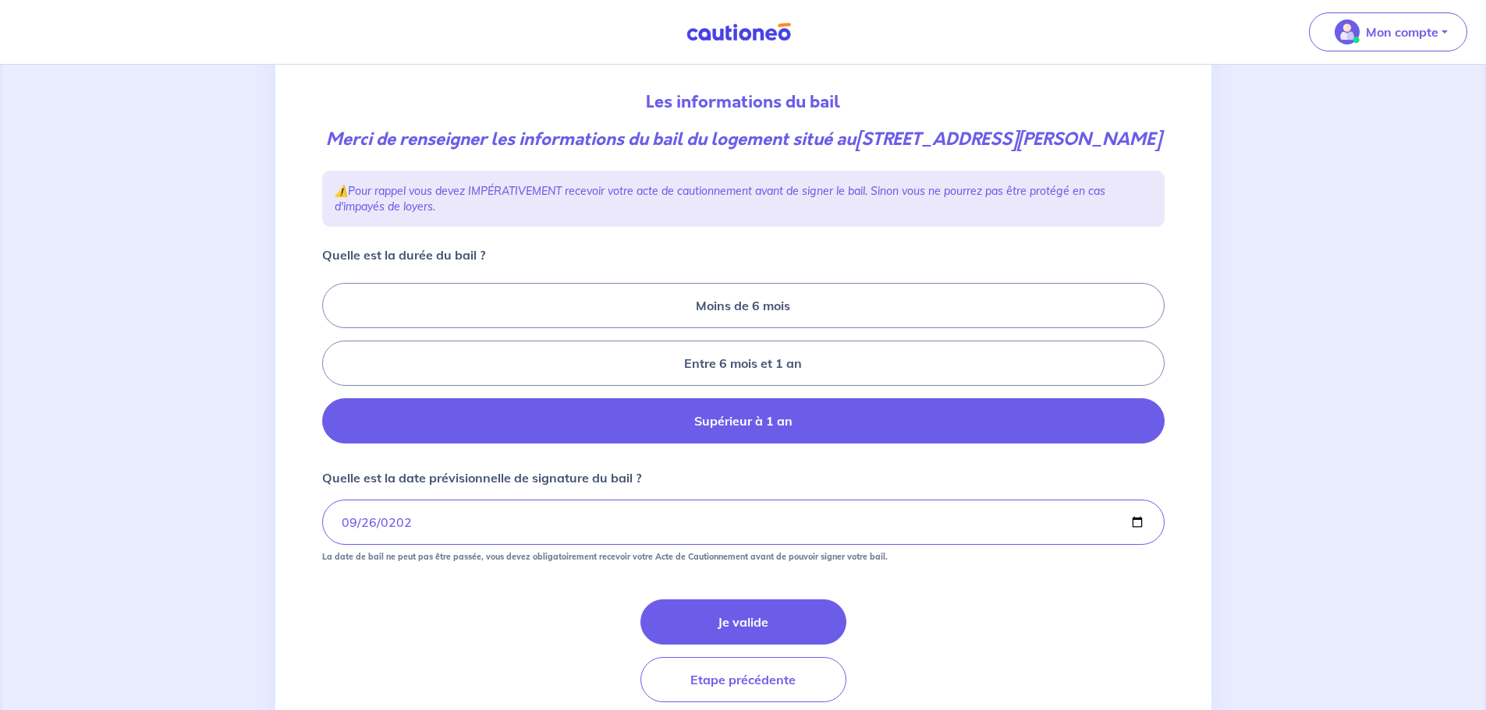
click at [343, 624] on form "Quelle est la durée du bail ? Moins de 6 mois Entre 6 mois et 1 an Supérieur à …" at bounding box center [743, 474] width 842 height 457
click at [749, 642] on button "Je valide" at bounding box center [743, 622] width 206 height 45
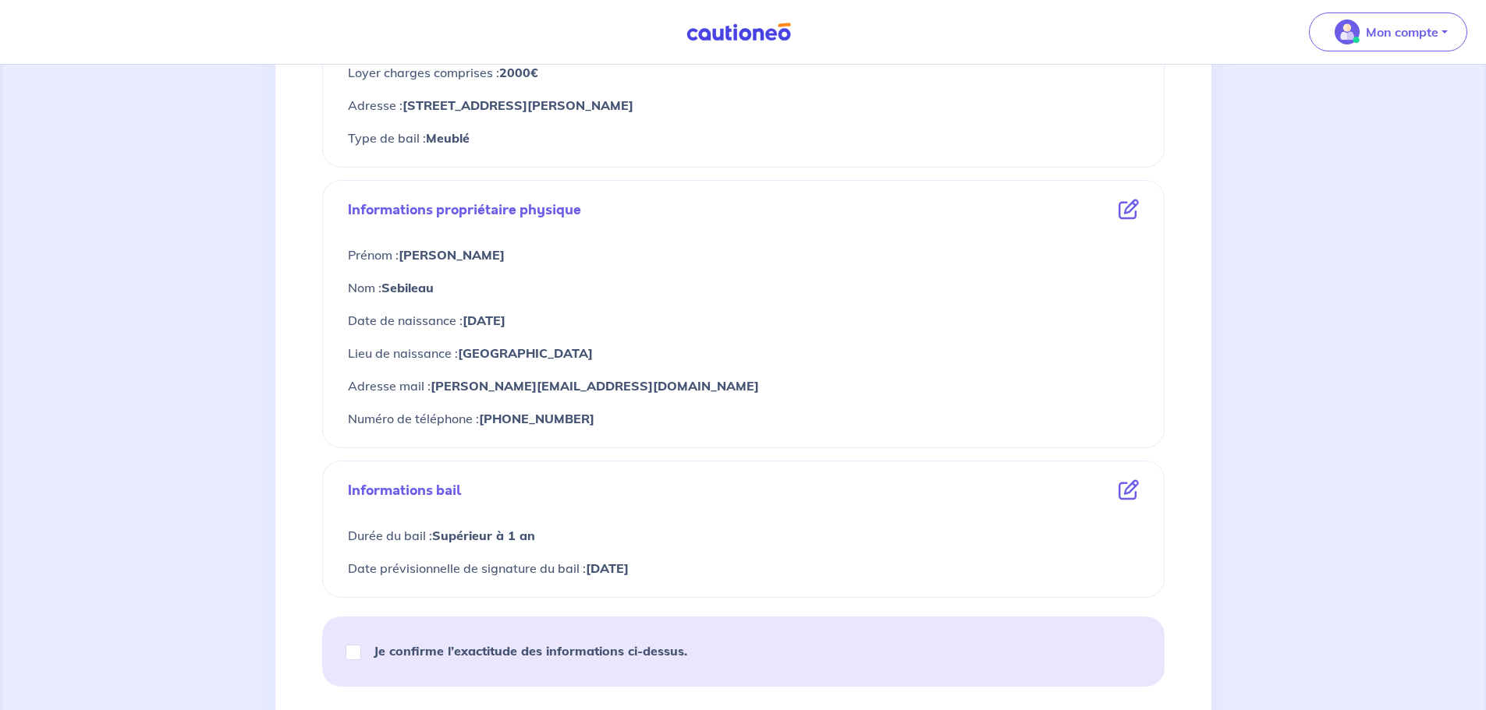
scroll to position [546, 0]
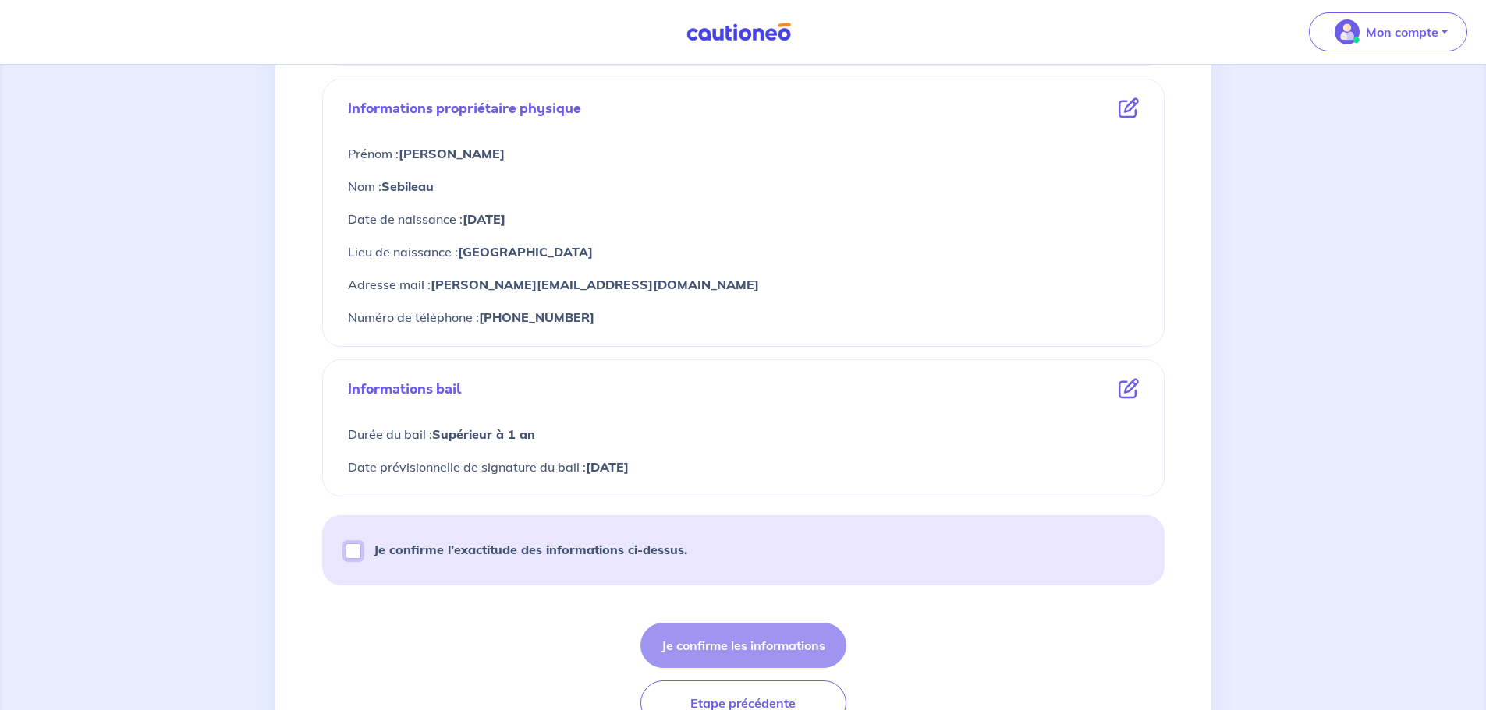
click at [352, 551] on input "Je confirme l’exactitude des informations ci-dessus." at bounding box center [353, 552] width 16 height 16
checkbox input "true"
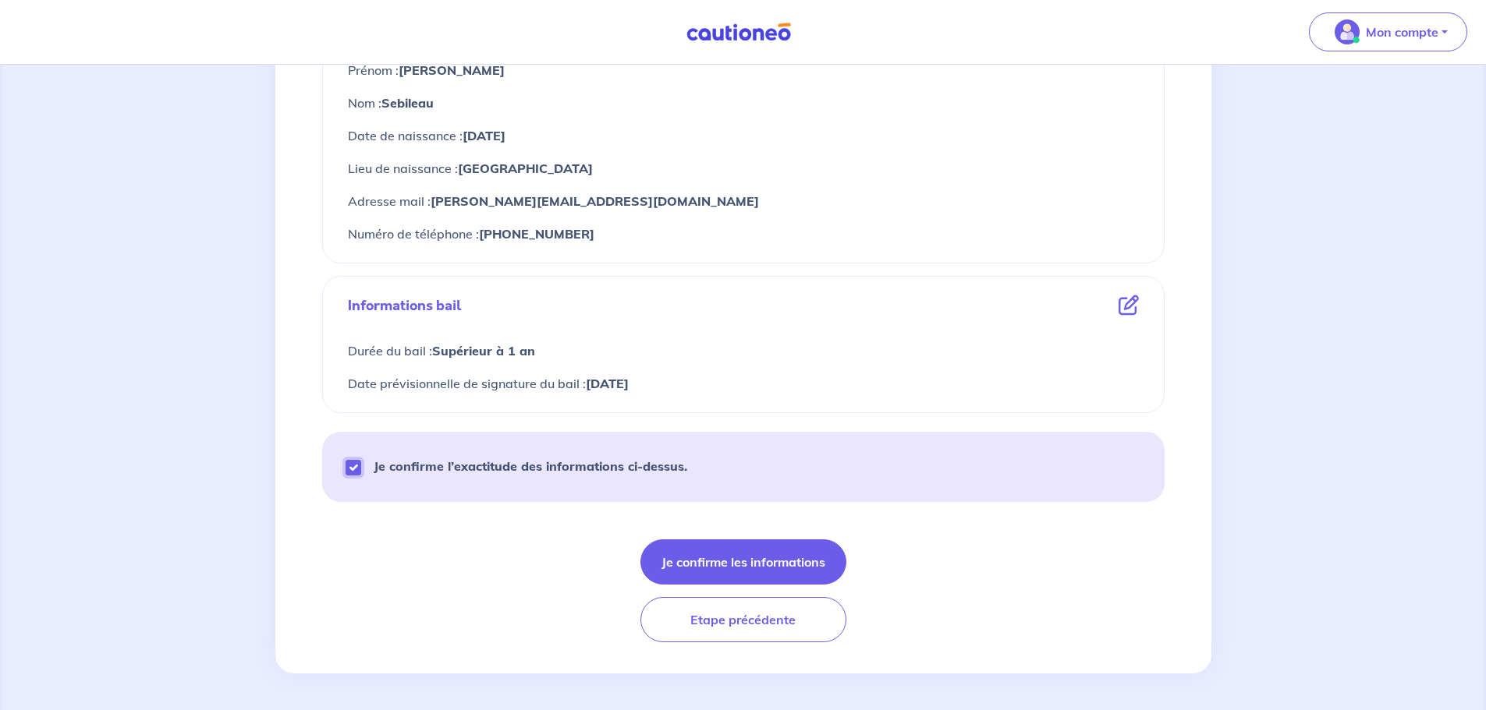
scroll to position [630, 0]
click at [724, 549] on button "Je confirme les informations" at bounding box center [743, 561] width 206 height 45
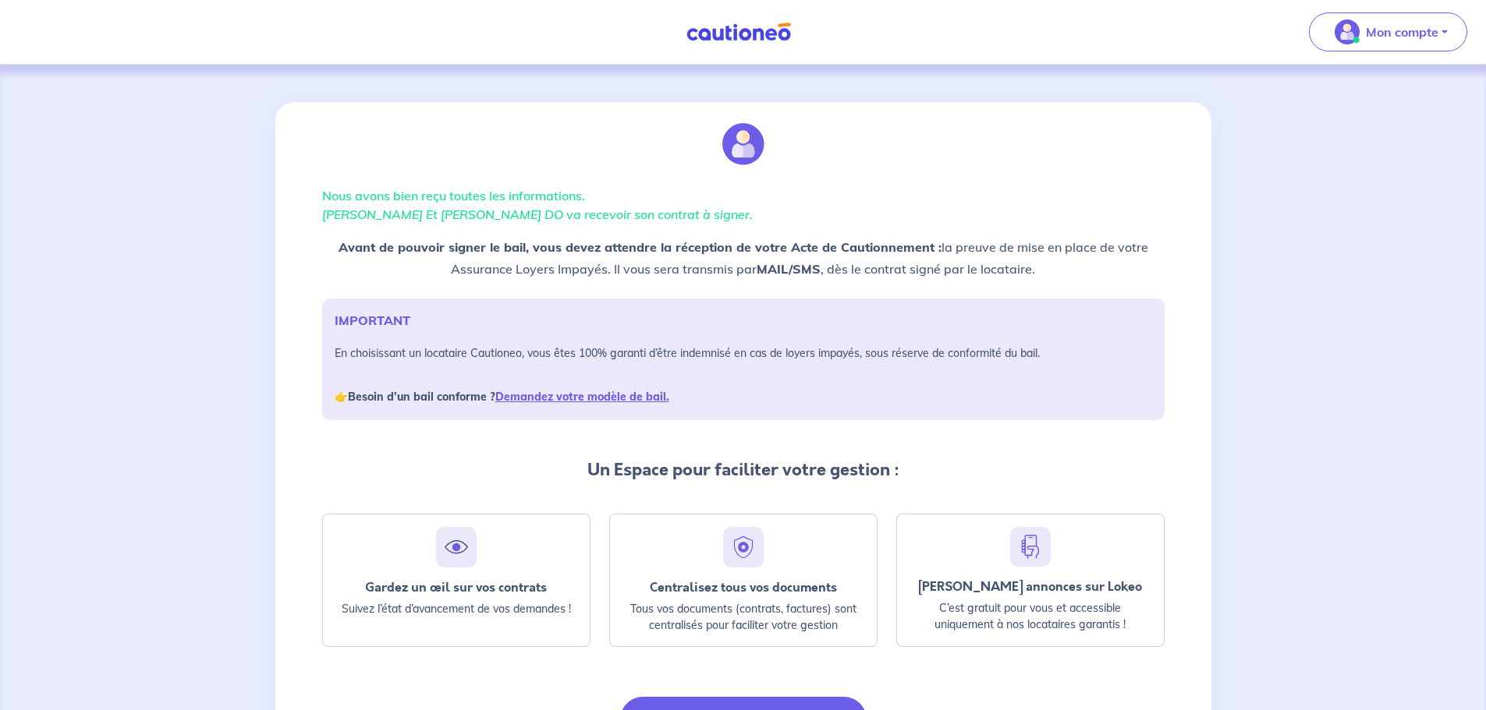
scroll to position [101, 0]
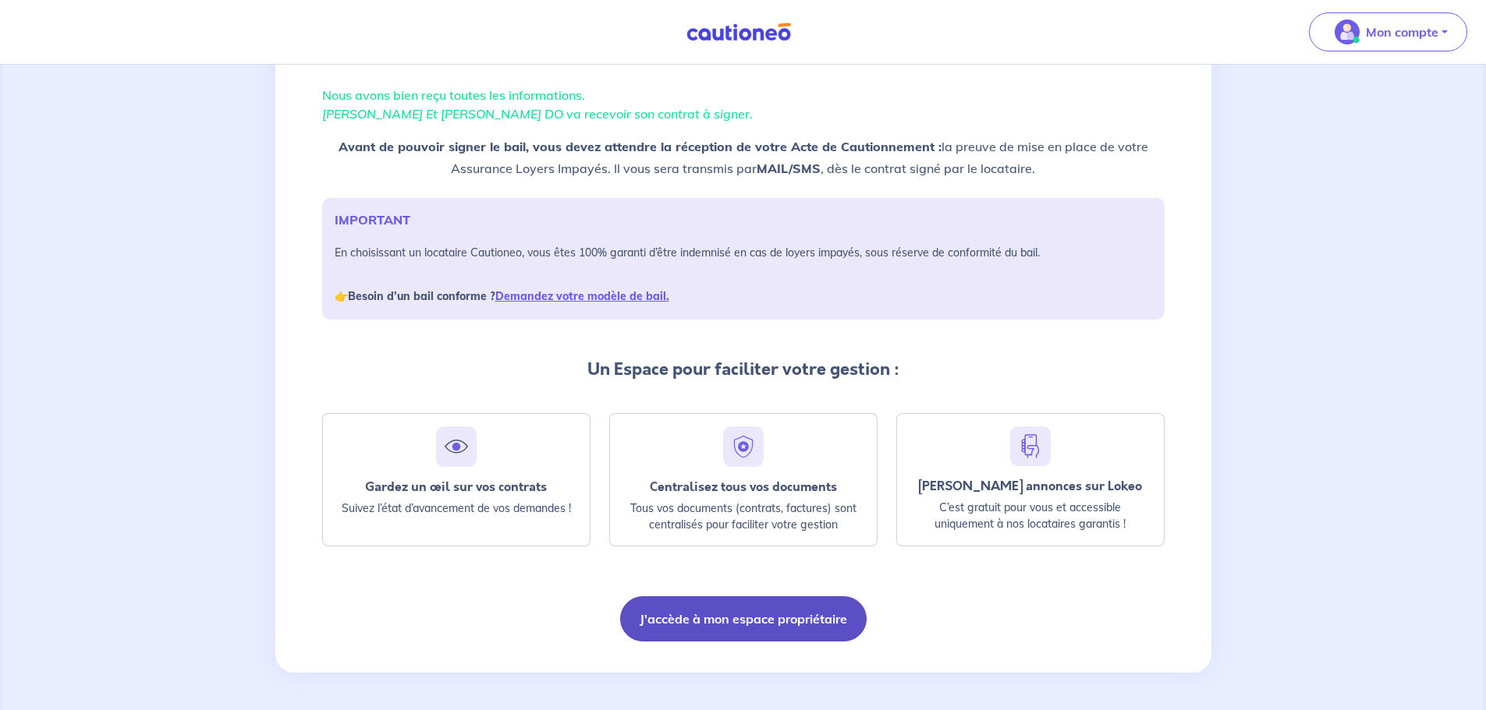
click at [668, 612] on button "J'accède à mon espace propriétaire" at bounding box center [743, 619] width 246 height 45
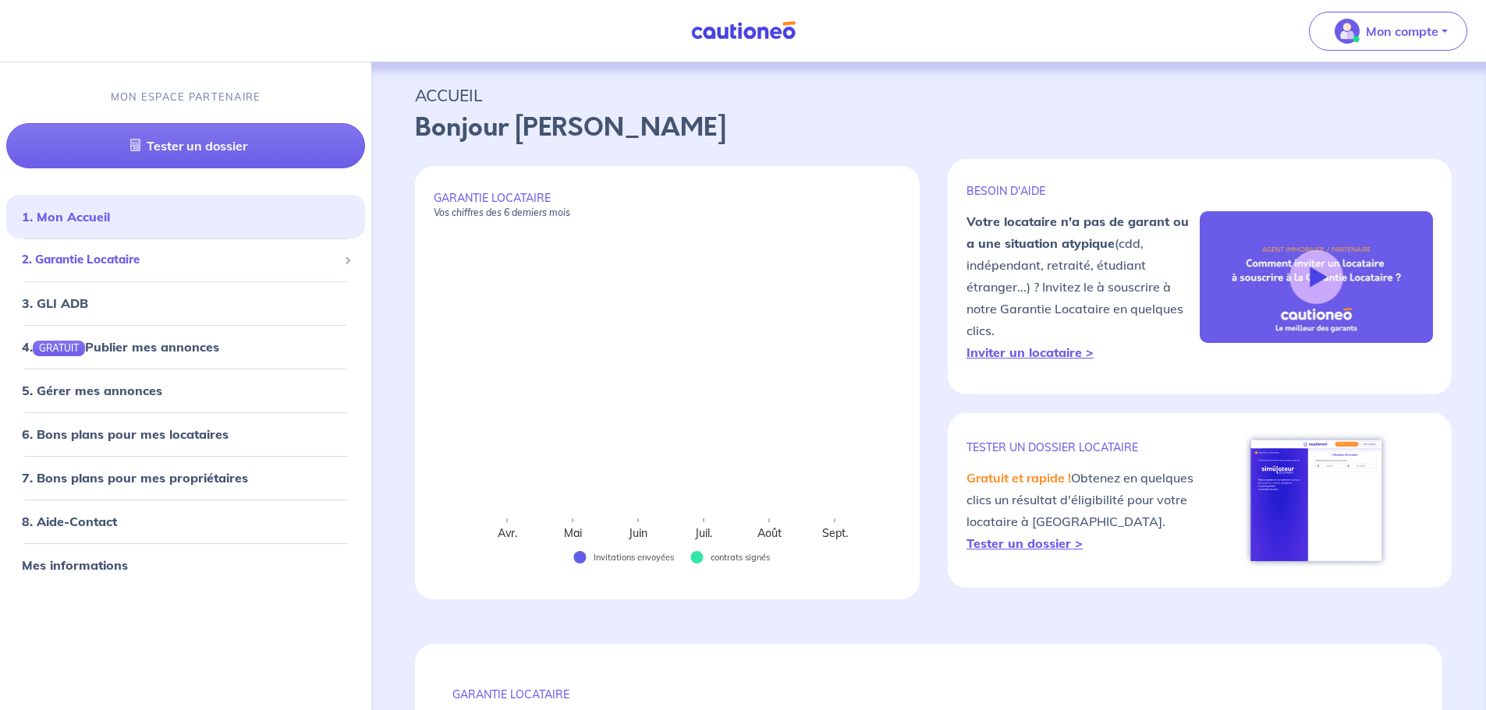
click at [196, 261] on span "2. Garantie Locataire" at bounding box center [180, 260] width 316 height 18
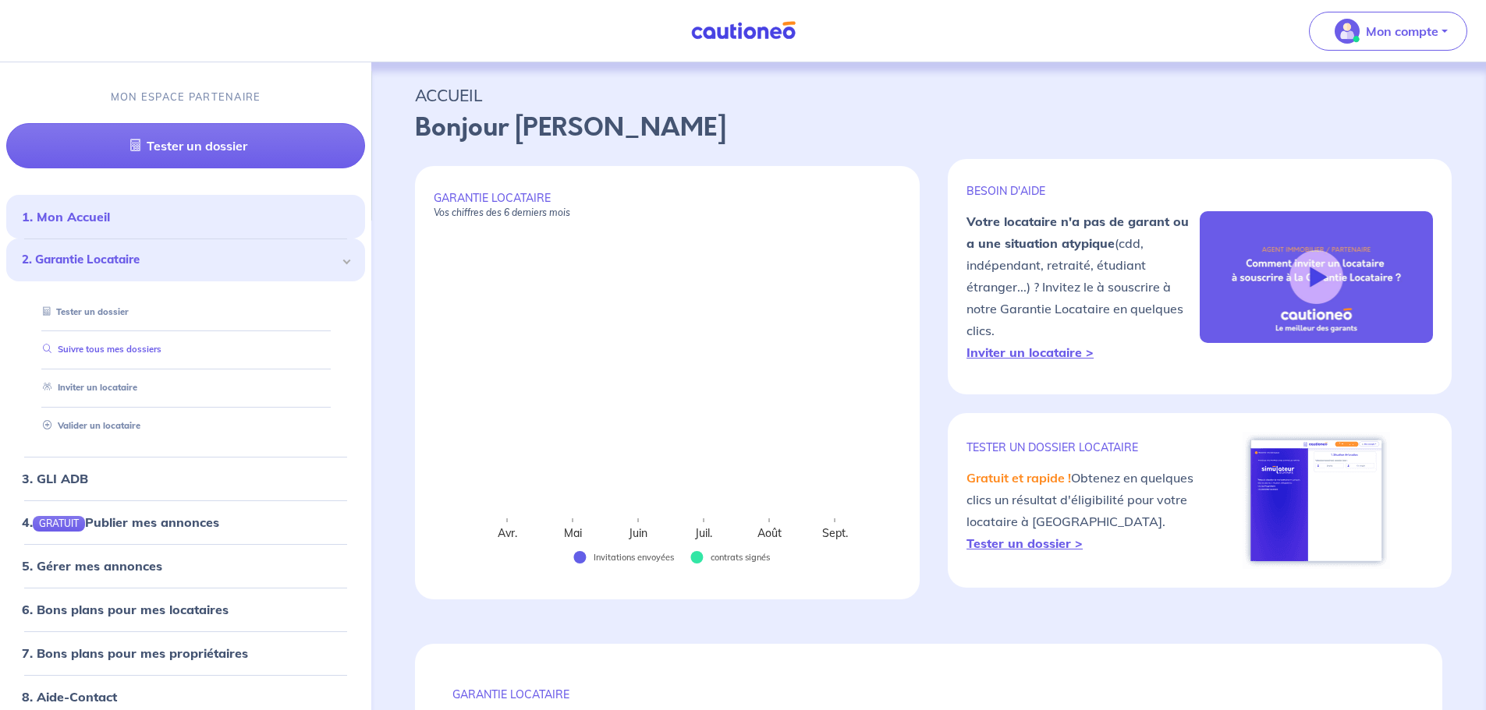
click at [116, 356] on link "Suivre tous mes dossiers" at bounding box center [99, 350] width 125 height 11
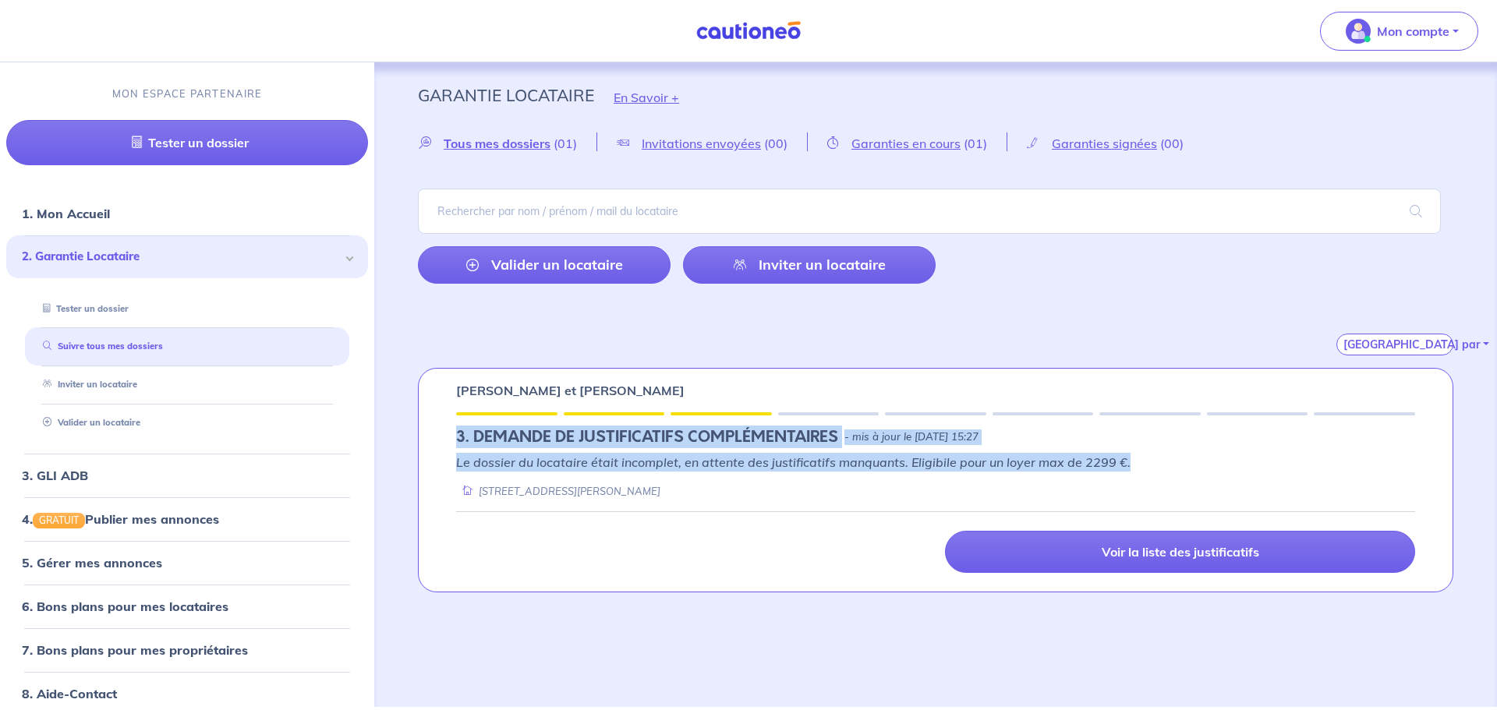
drag, startPoint x: 454, startPoint y: 432, endPoint x: 1184, endPoint y: 469, distance: 730.9
click at [1184, 469] on div "[PERSON_NAME] et [PERSON_NAME] DO 3. DEMANDE DE JUSTIFICATIFS COMPLÉMENTAIRES -…" at bounding box center [936, 480] width 1036 height 225
click at [1184, 469] on p "Le dossier du locataire était incomplet, en attente des justificatifs manquants…" at bounding box center [935, 462] width 959 height 19
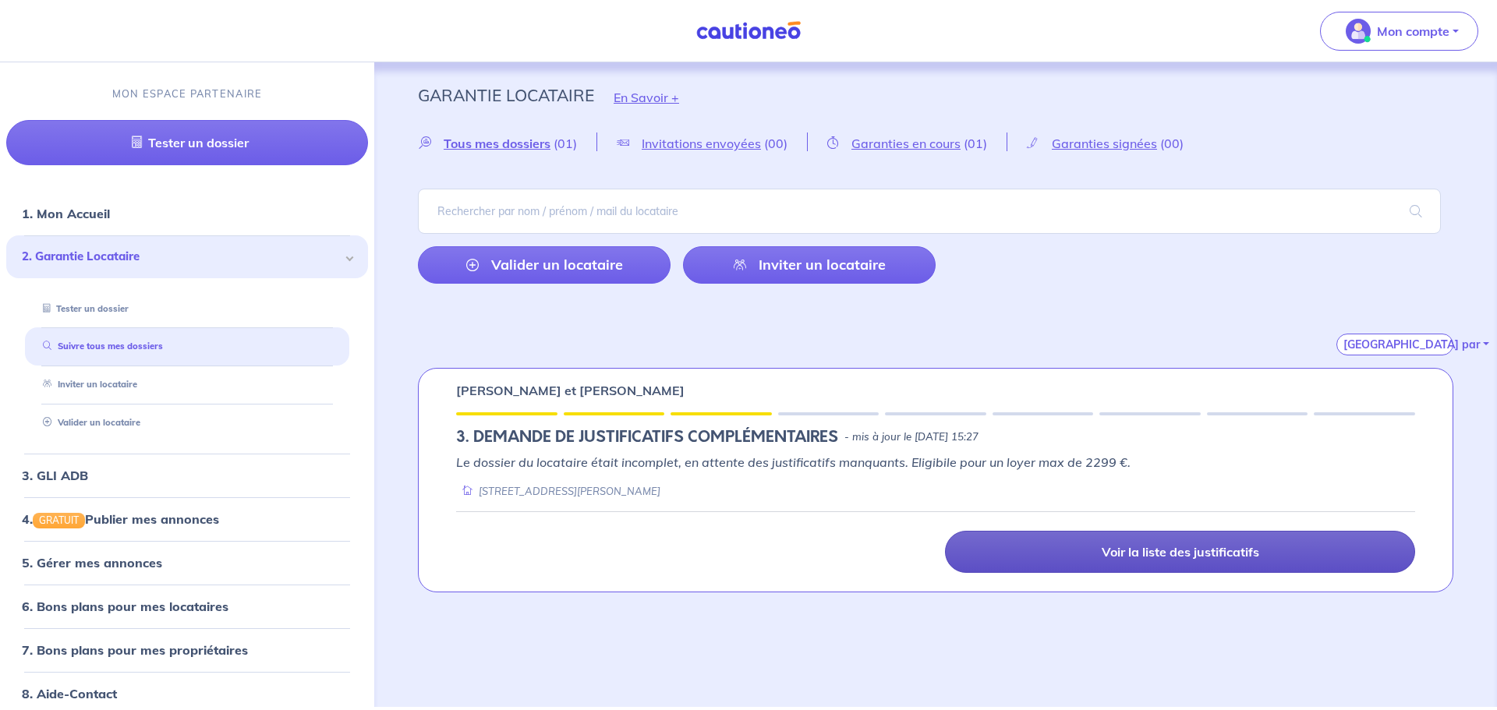
click at [1203, 551] on p "Voir la liste des justificatifs" at bounding box center [1181, 552] width 158 height 16
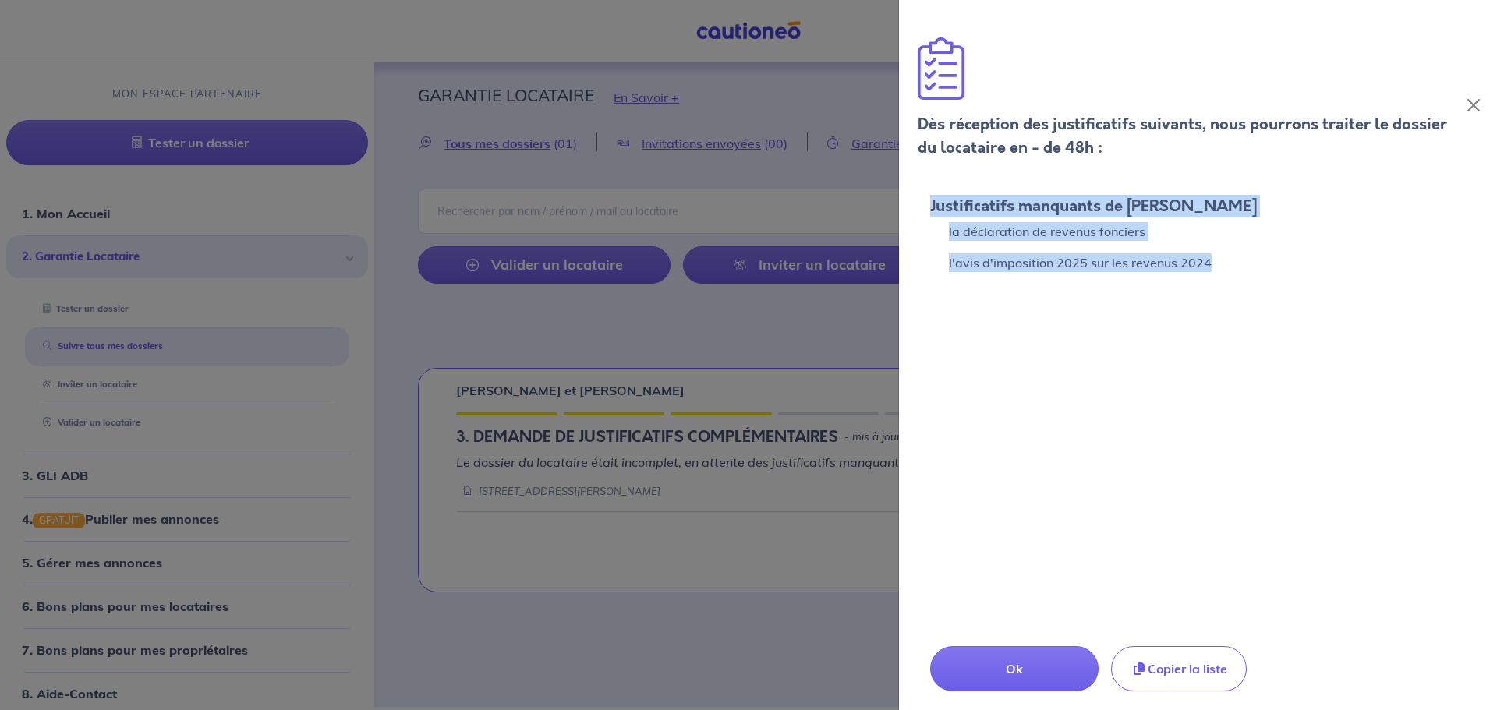
drag, startPoint x: 930, startPoint y: 208, endPoint x: 1274, endPoint y: 275, distance: 351.0
click at [1274, 275] on div "Justificatifs manquants de [PERSON_NAME] la déclaration de revenus fonciers l'a…" at bounding box center [1198, 235] width 573 height 100
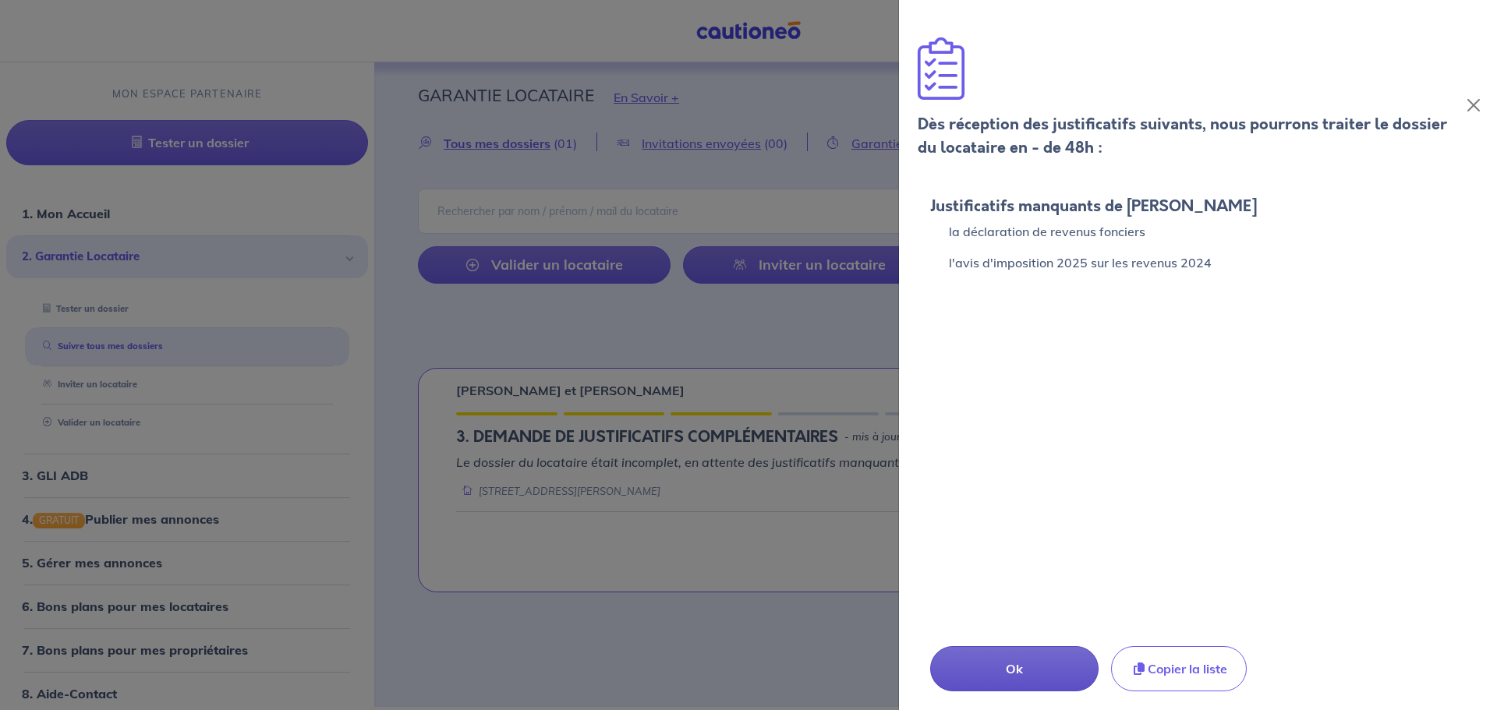
click at [1055, 669] on p "Ok" at bounding box center [1015, 669] width 92 height 19
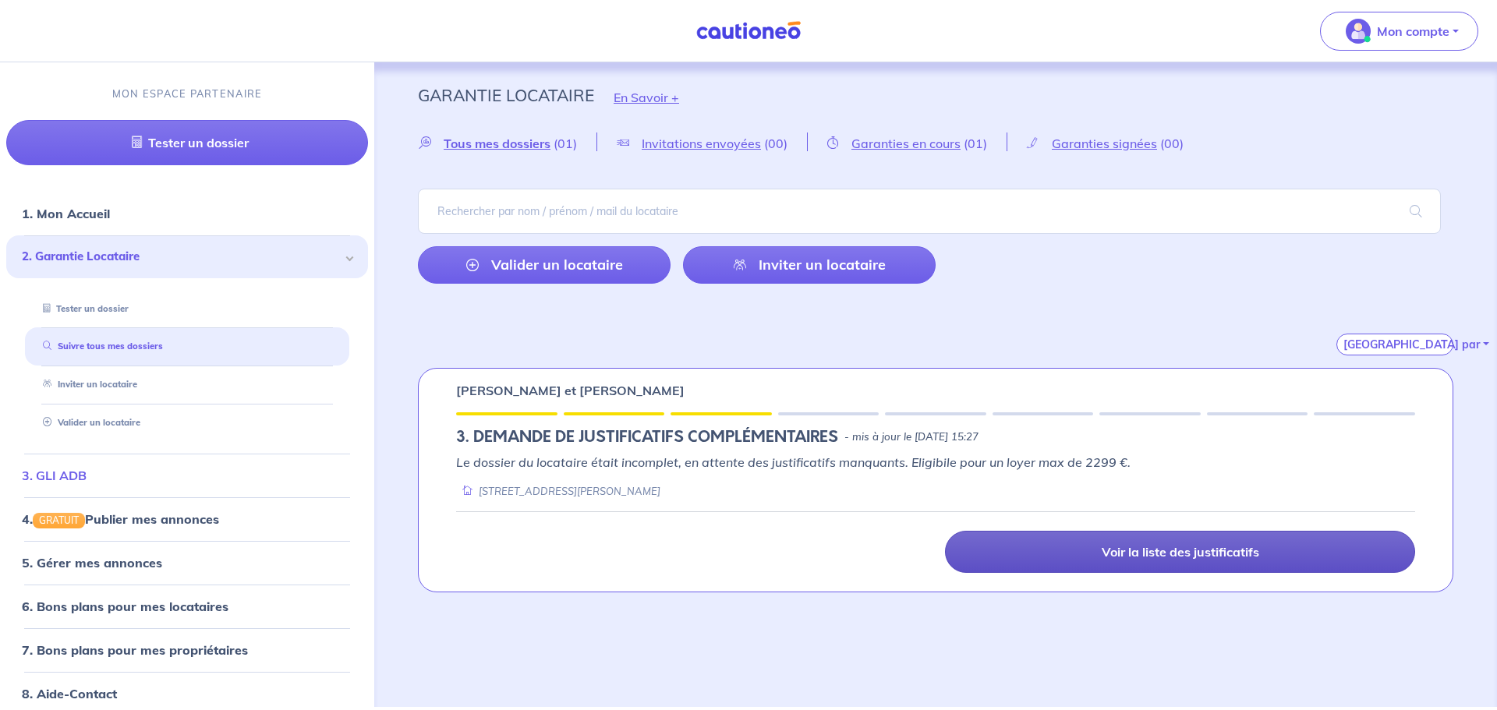
click at [47, 484] on link "3. GLI ADB" at bounding box center [54, 476] width 65 height 16
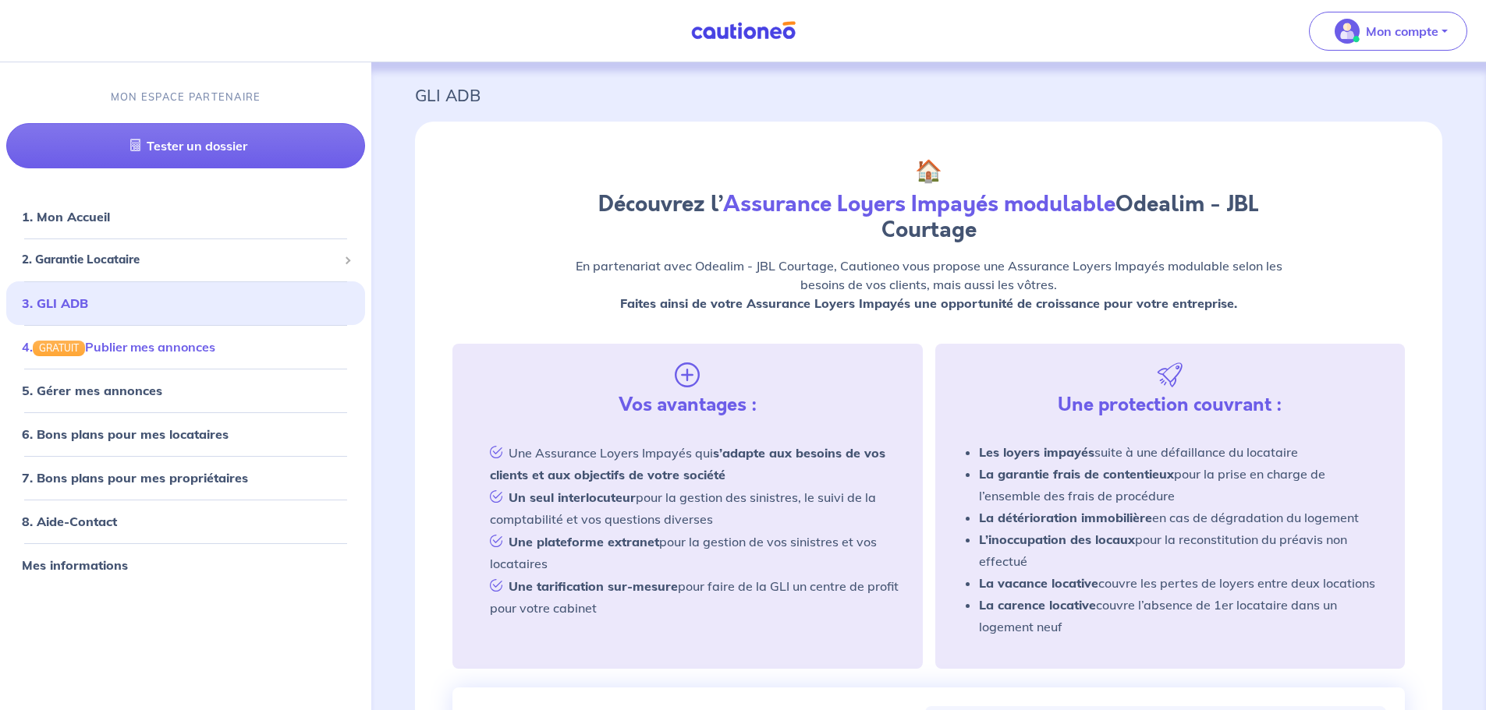
click at [147, 355] on link "4. GRATUIT Publier mes annonces" at bounding box center [118, 347] width 193 height 16
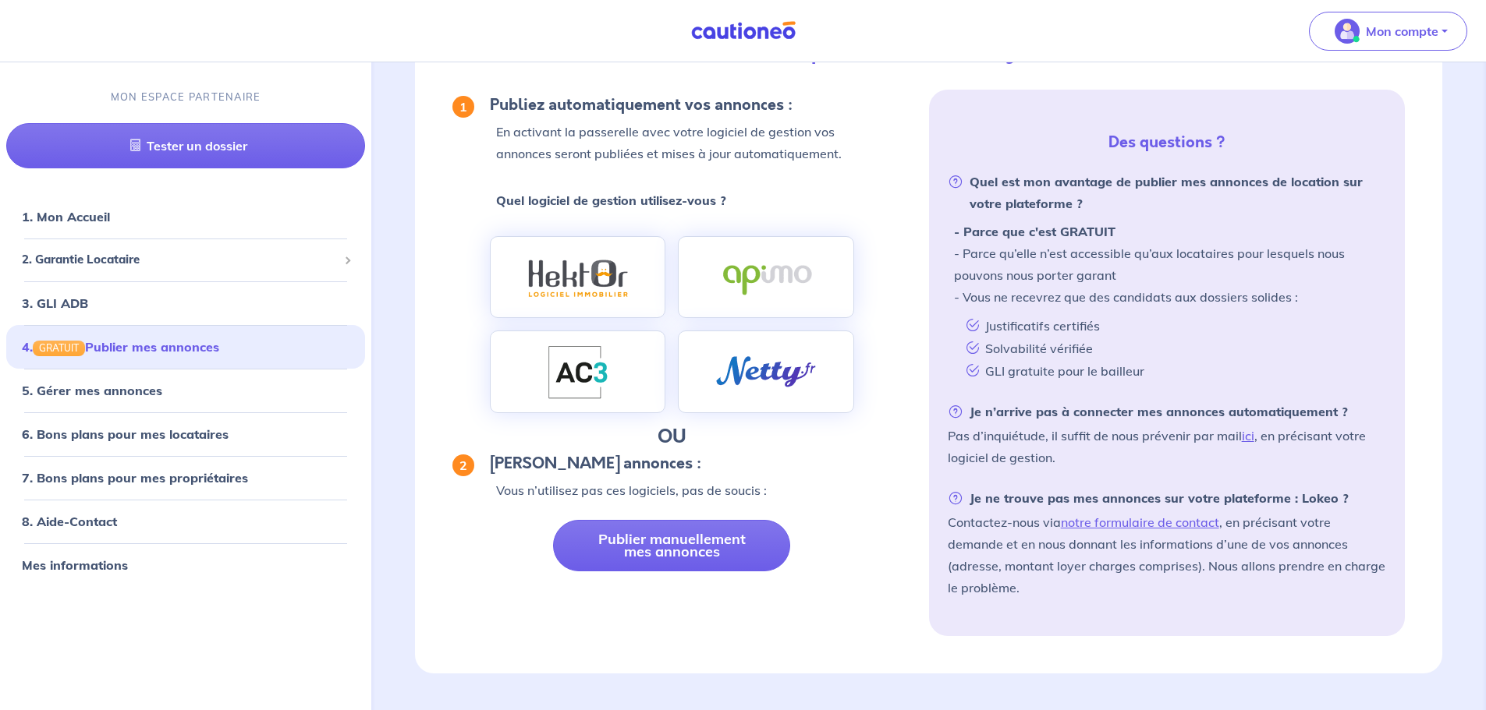
scroll to position [155, 0]
click at [132, 399] on link "5. Gérer mes annonces" at bounding box center [89, 391] width 135 height 16
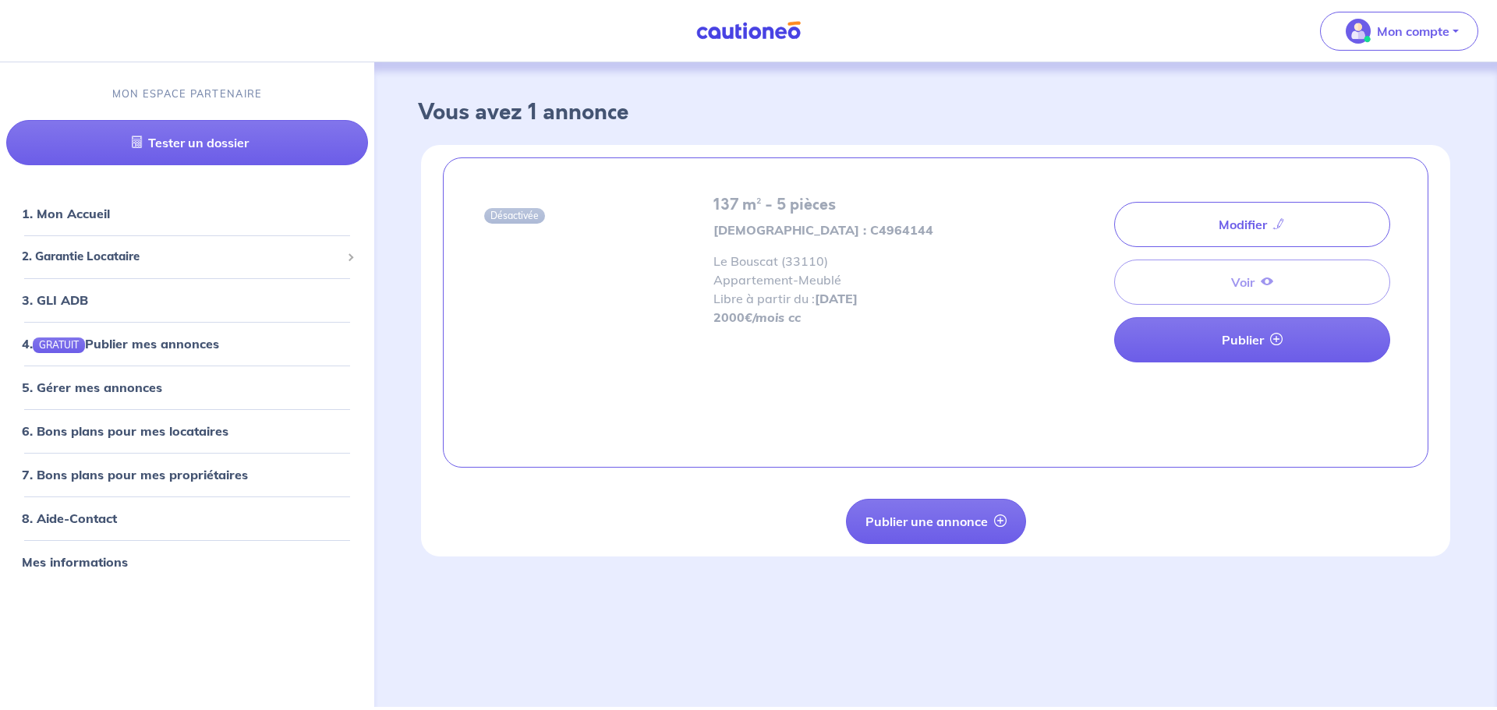
click at [140, 601] on div "MON ESPACE PARTENAIRE Tester un dossier 1. Mon Accueil 2. Garantie Locataire Te…" at bounding box center [187, 387] width 374 height 639
